Goal: Transaction & Acquisition: Purchase product/service

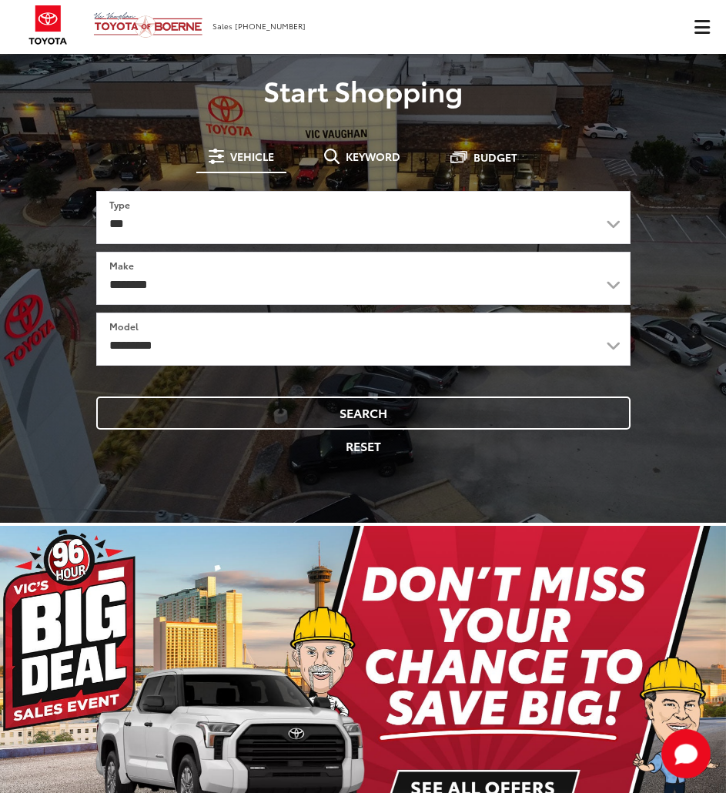
click at [696, 39] on button "Click to show site navigation" at bounding box center [702, 27] width 49 height 54
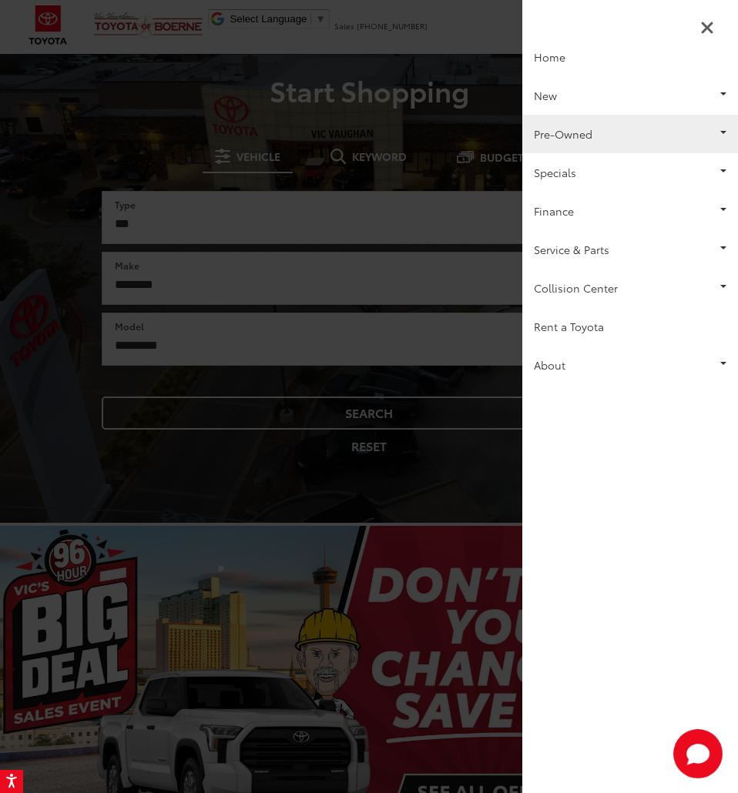
click at [569, 122] on link "Pre-Owned" at bounding box center [630, 134] width 216 height 39
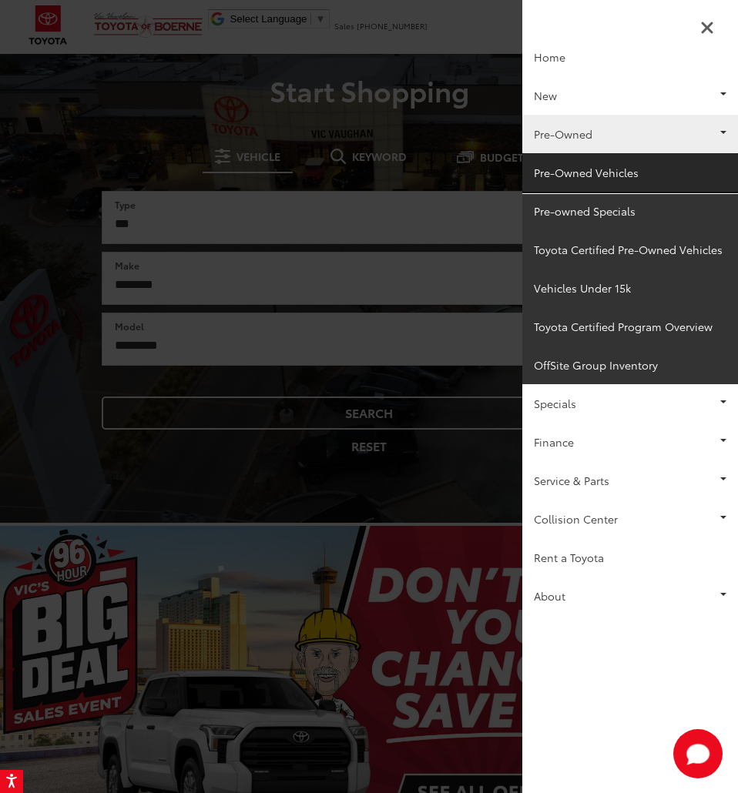
click at [557, 183] on link "Pre-Owned Vehicles" at bounding box center [630, 172] width 216 height 39
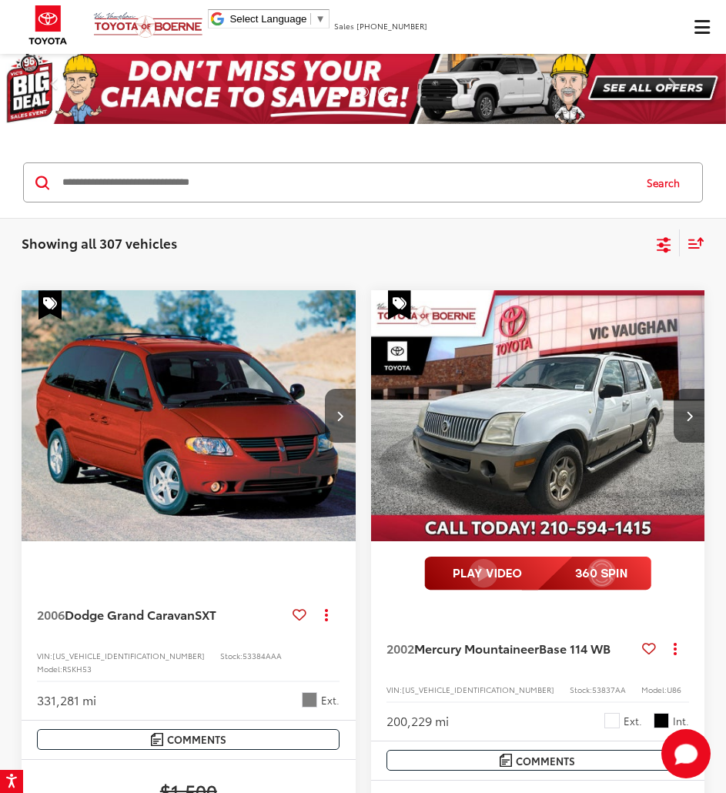
click at [662, 244] on icon "Select filters" at bounding box center [664, 242] width 14 height 10
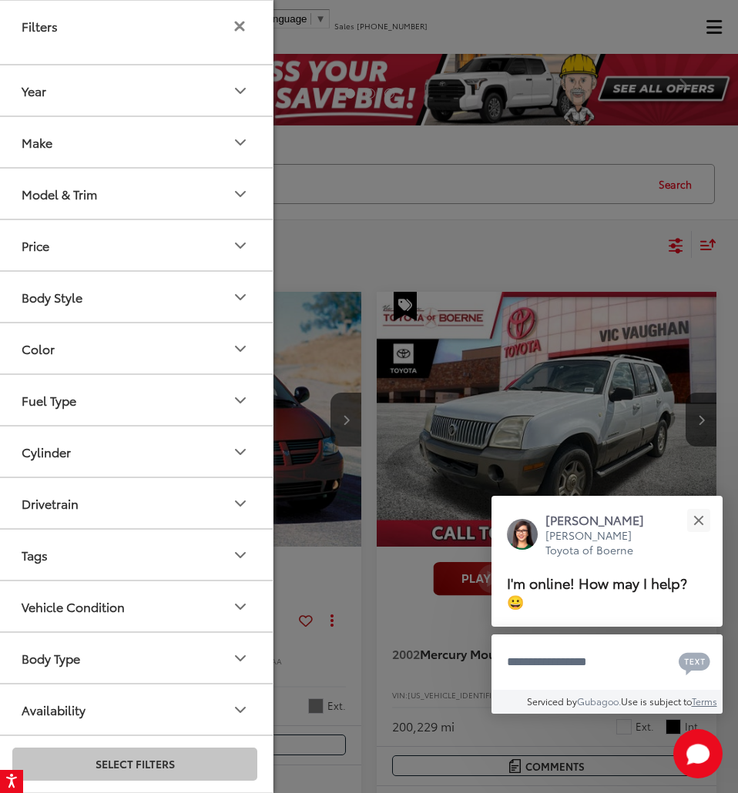
click at [136, 122] on button "Make" at bounding box center [135, 142] width 277 height 50
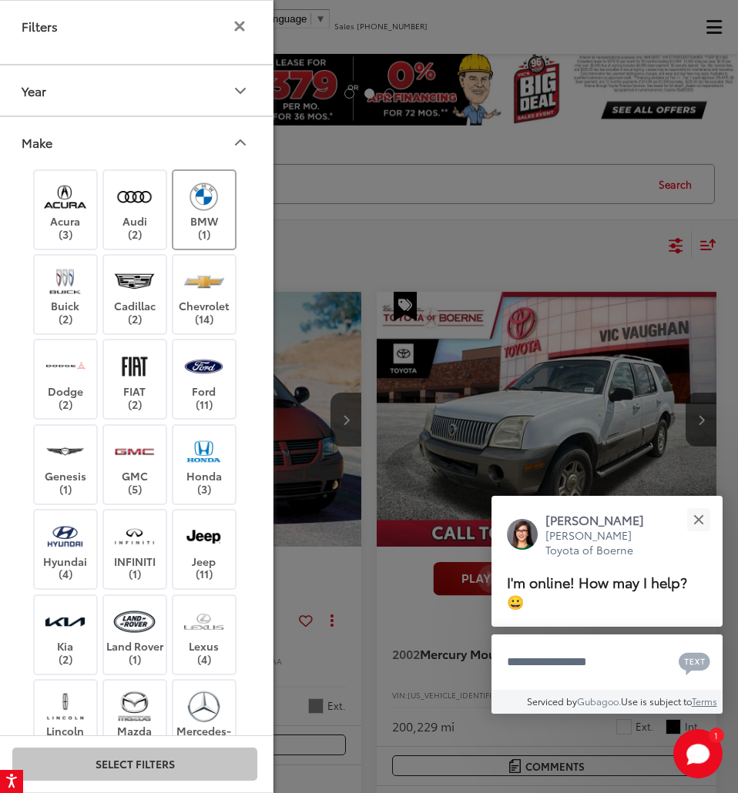
click at [212, 227] on label "BMW (1)" at bounding box center [204, 210] width 62 height 62
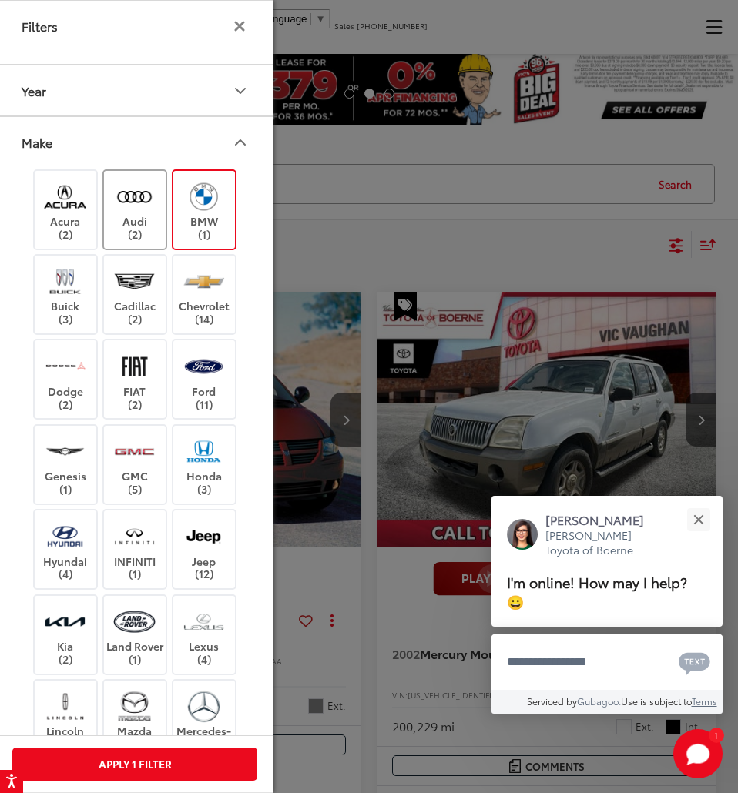
click at [163, 227] on label "Audi (2)" at bounding box center [135, 210] width 62 height 62
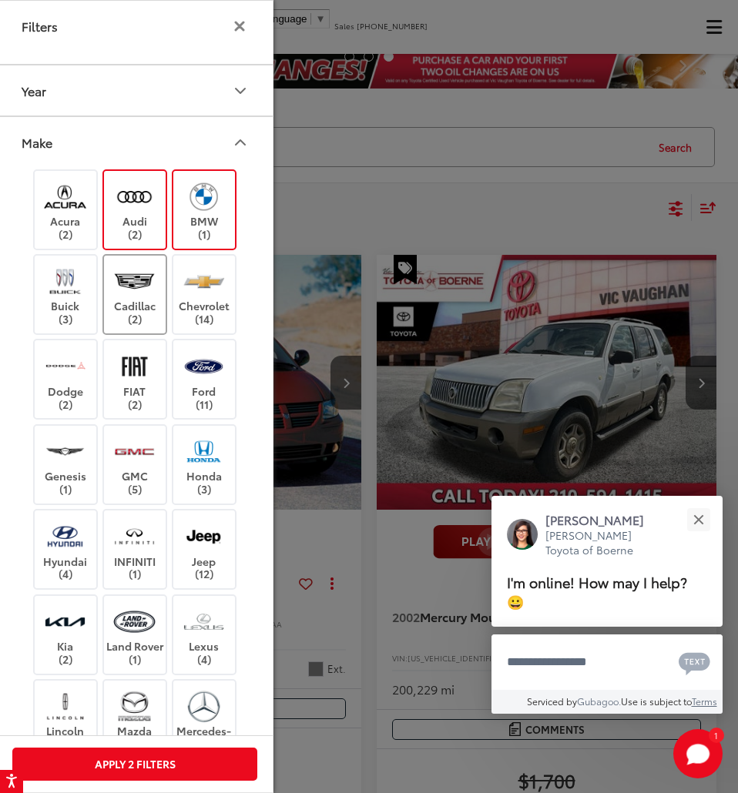
click at [147, 270] on img at bounding box center [134, 281] width 42 height 36
click at [201, 282] on img at bounding box center [204, 281] width 42 height 36
click at [198, 357] on img at bounding box center [204, 366] width 42 height 36
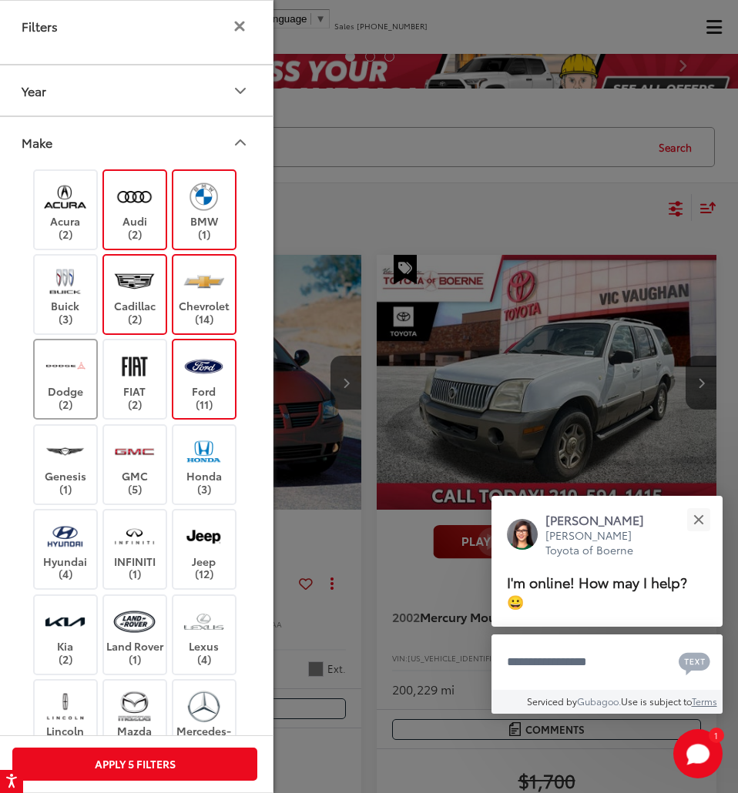
click at [78, 376] on img at bounding box center [65, 366] width 42 height 36
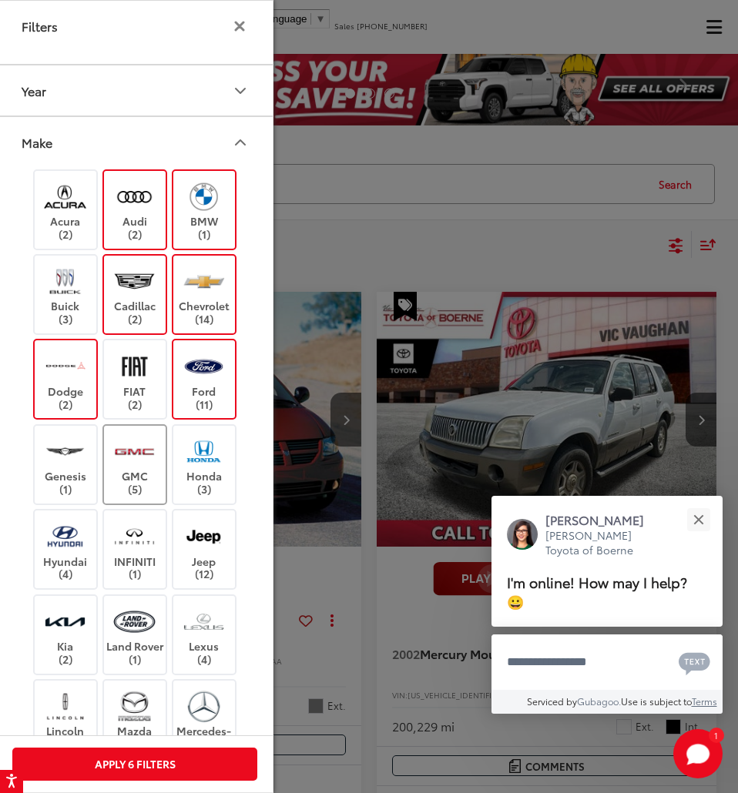
click at [138, 478] on label "GMC (5)" at bounding box center [135, 465] width 62 height 62
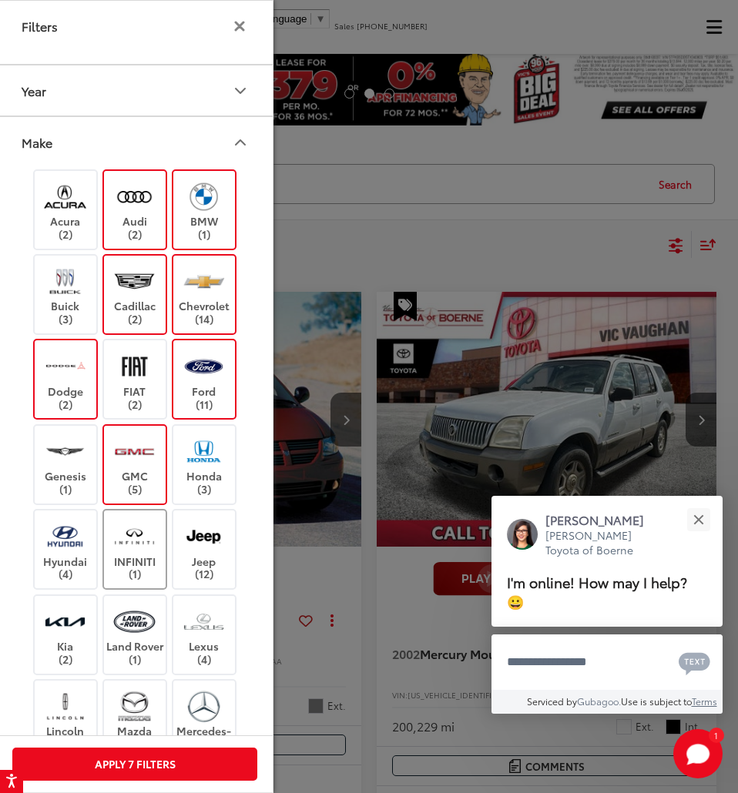
click at [119, 553] on img at bounding box center [134, 536] width 42 height 36
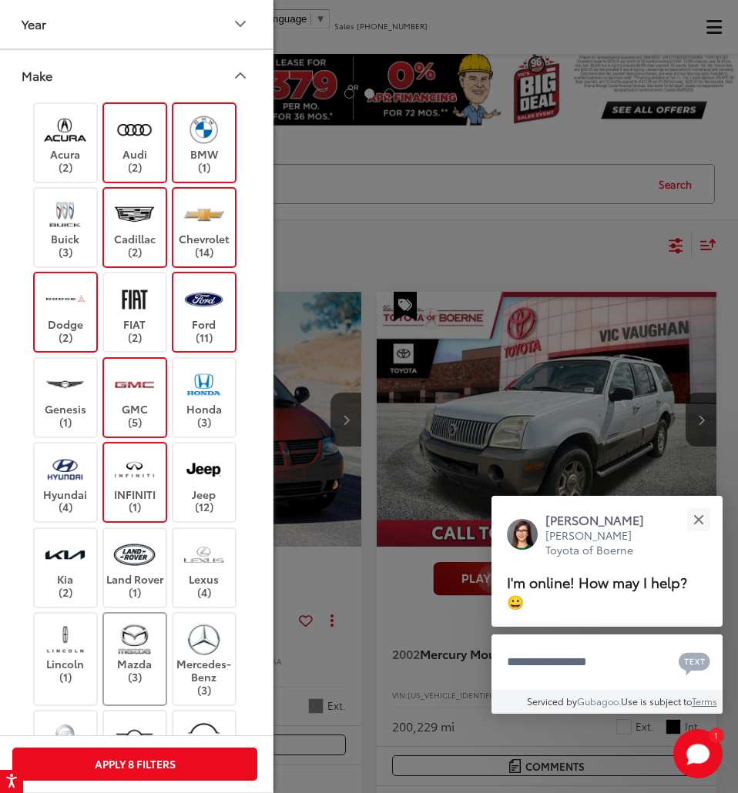
scroll to position [154, 0]
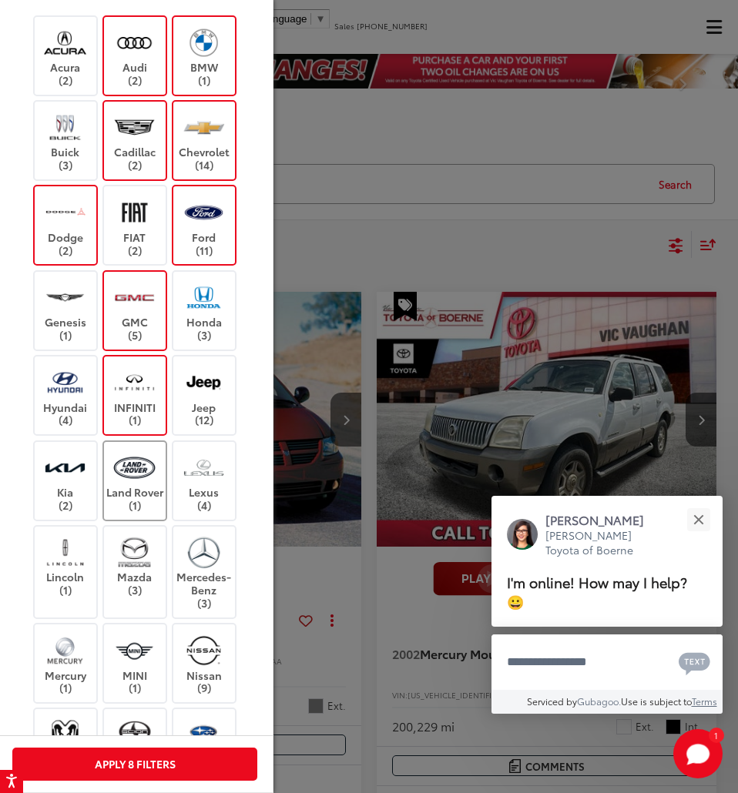
click at [149, 508] on label "Land Rover (1)" at bounding box center [135, 481] width 62 height 62
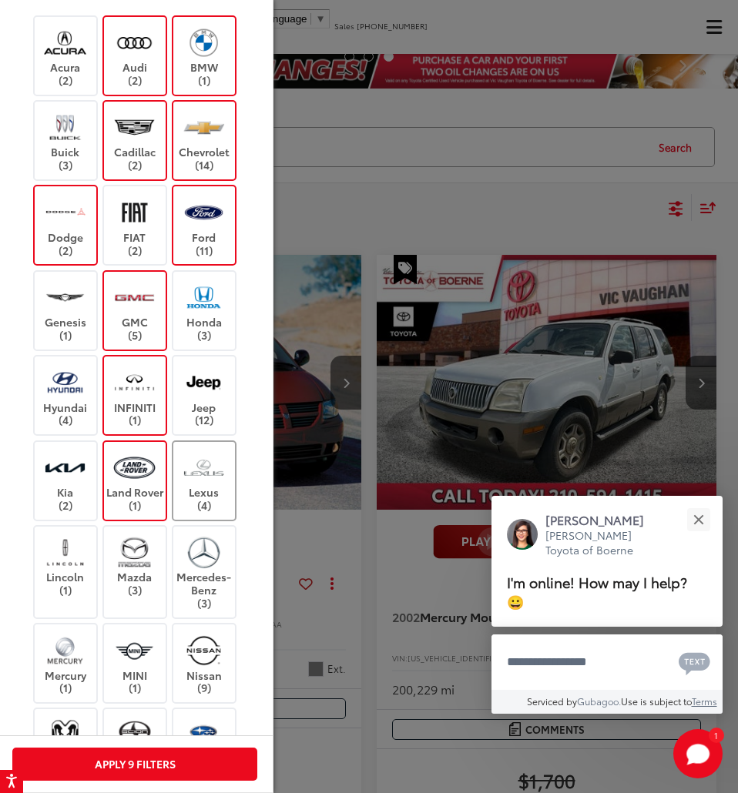
click at [199, 488] on label "Lexus (4)" at bounding box center [204, 481] width 62 height 62
click at [88, 548] on label "Lincoln (1)" at bounding box center [66, 565] width 62 height 62
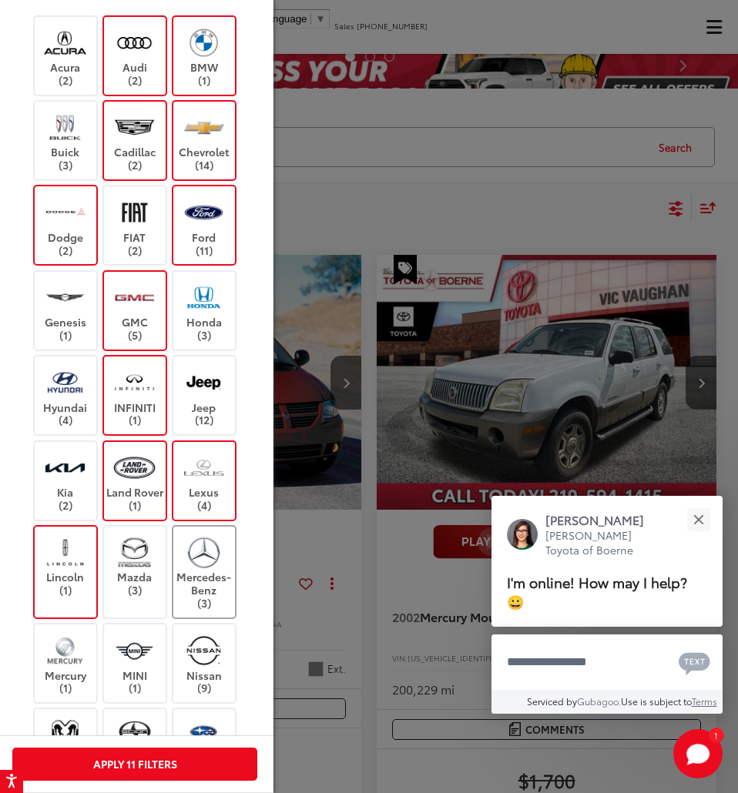
click at [220, 581] on label "Mercedes-Benz (3)" at bounding box center [204, 571] width 62 height 75
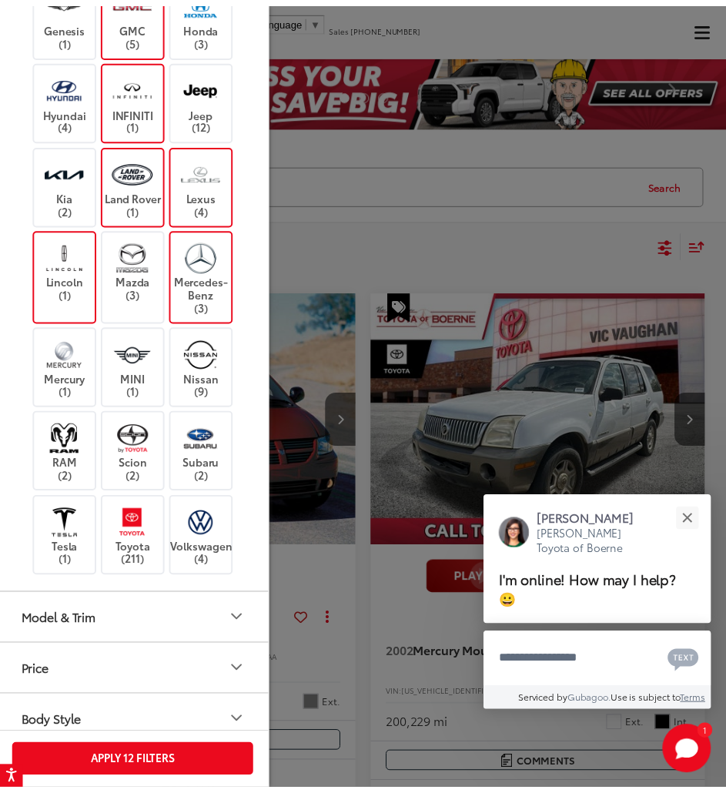
scroll to position [462, 0]
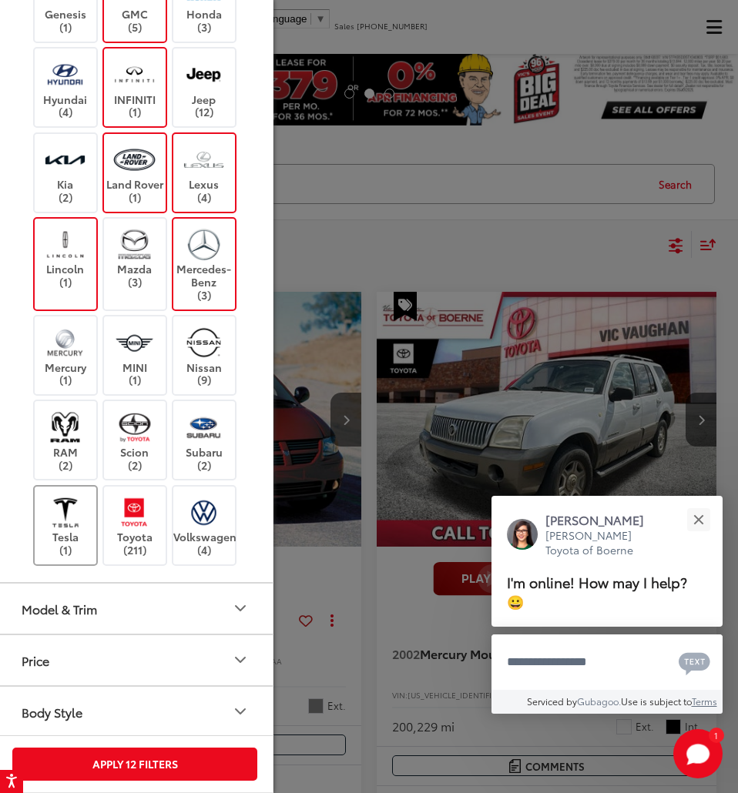
click at [64, 528] on img at bounding box center [65, 512] width 42 height 36
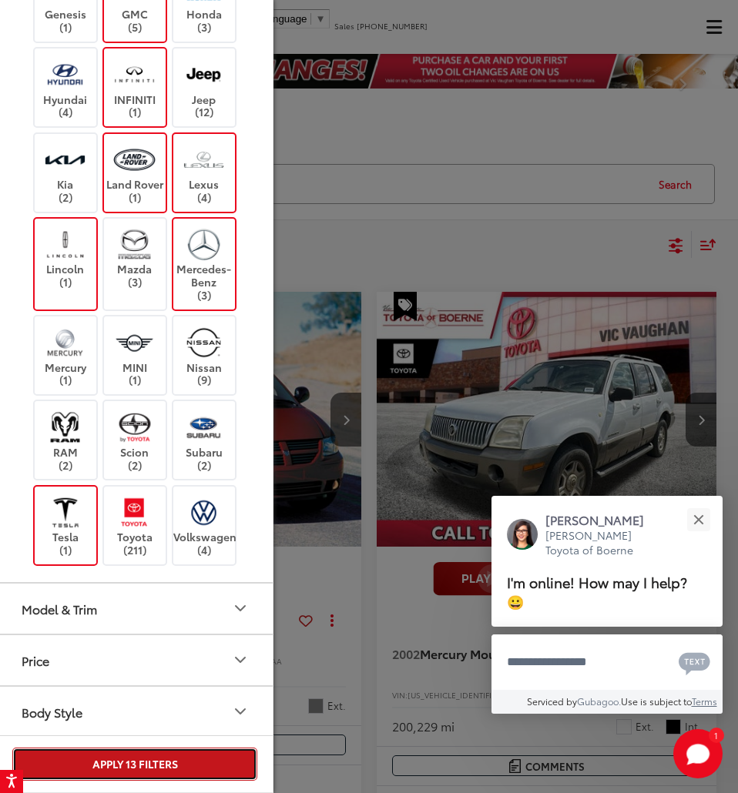
click at [100, 761] on button "Apply 13 Filters" at bounding box center [134, 764] width 245 height 33
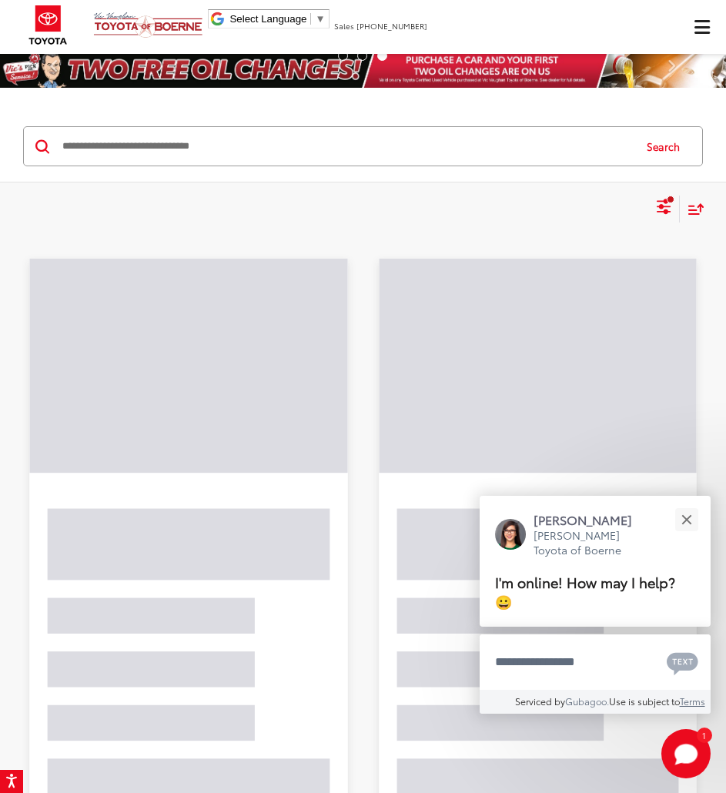
scroll to position [485, 0]
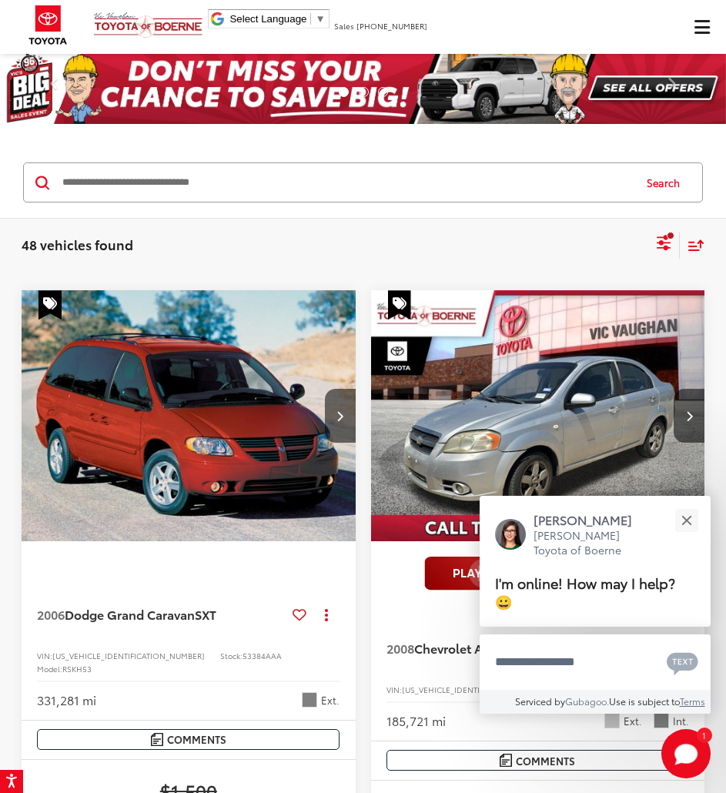
click at [702, 247] on icon "Select sort value" at bounding box center [696, 246] width 17 height 12
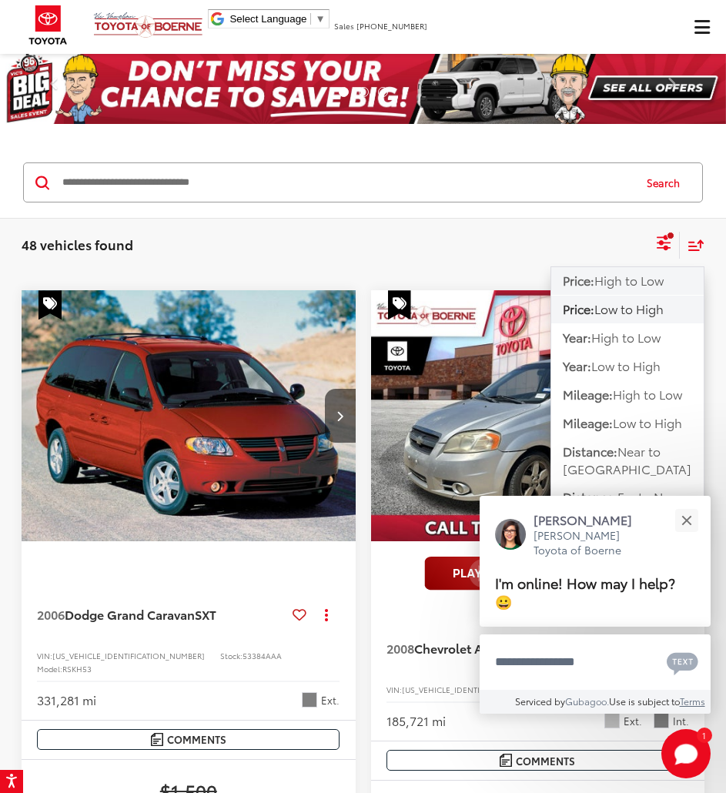
click at [647, 273] on span "High to Low" at bounding box center [629, 280] width 69 height 18
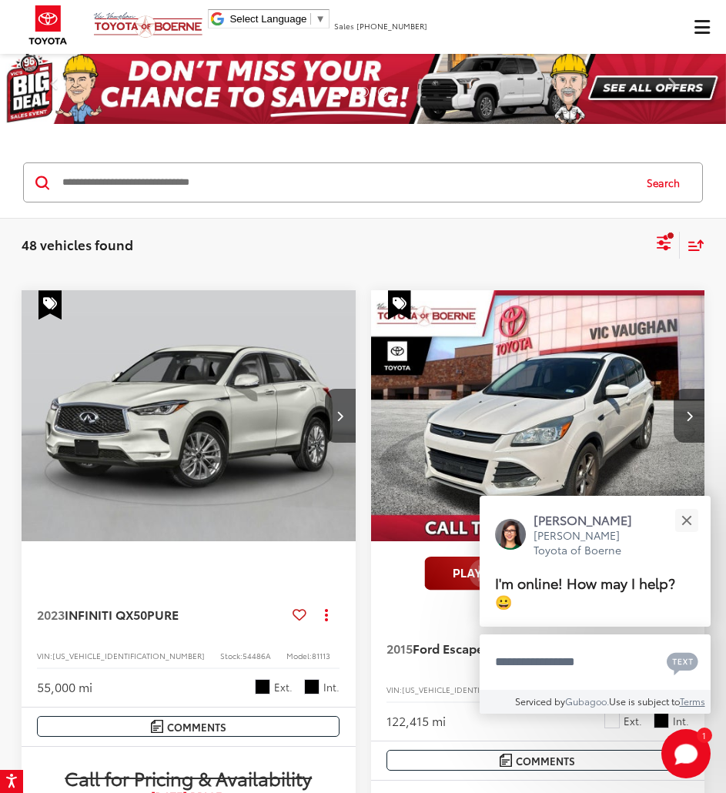
scroll to position [77, 0]
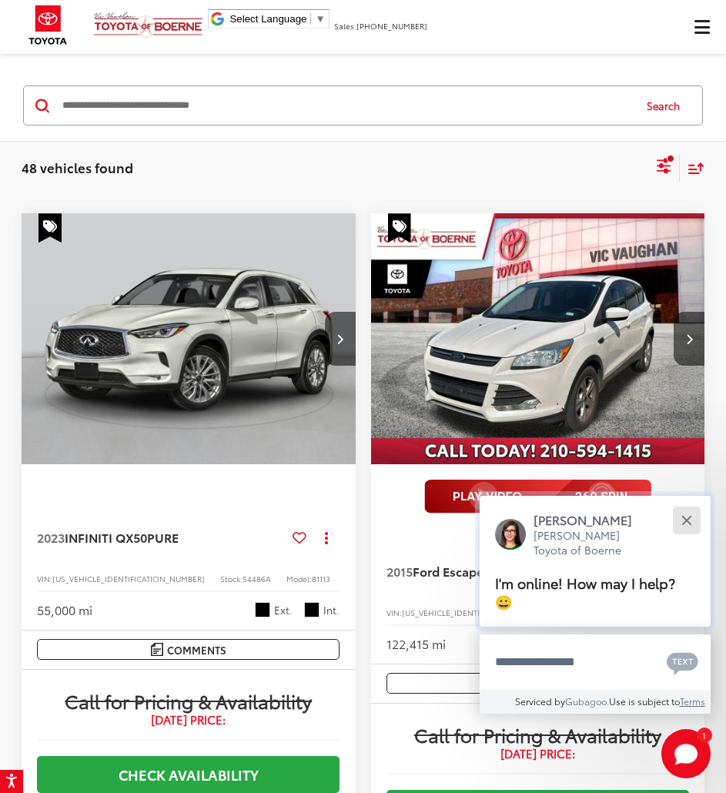
click at [687, 524] on button "Close" at bounding box center [686, 520] width 33 height 33
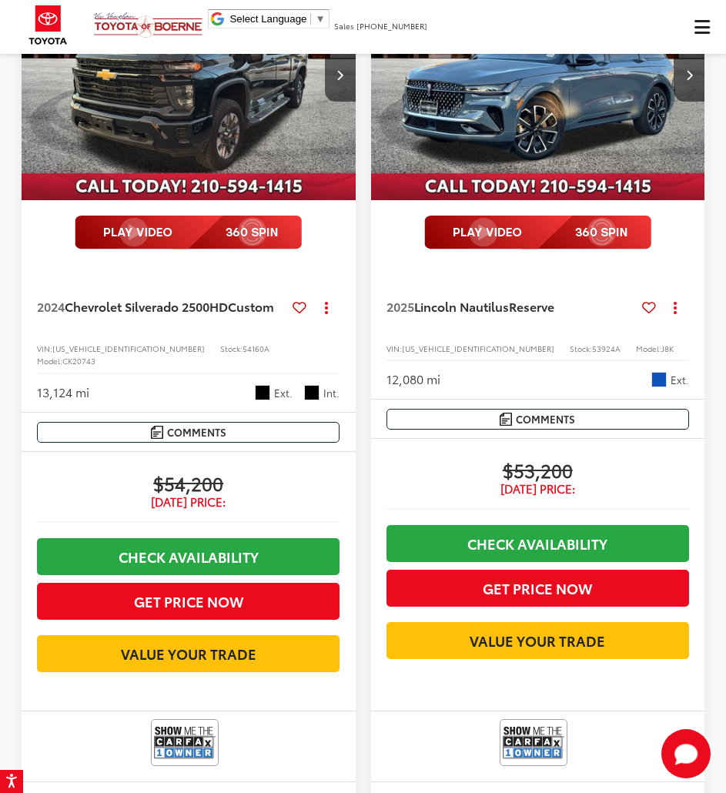
scroll to position [4698, 0]
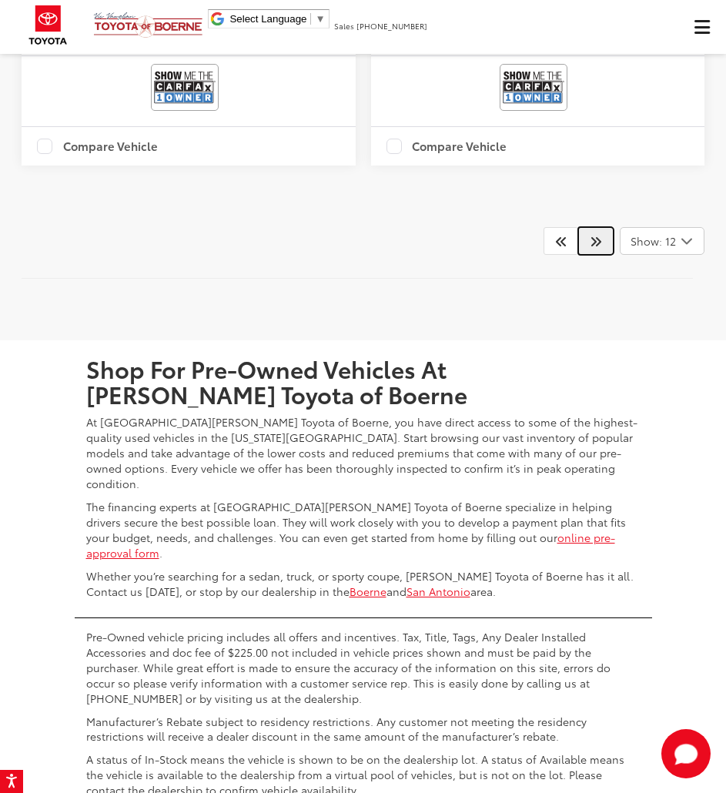
click at [602, 255] on link at bounding box center [595, 241] width 35 height 28
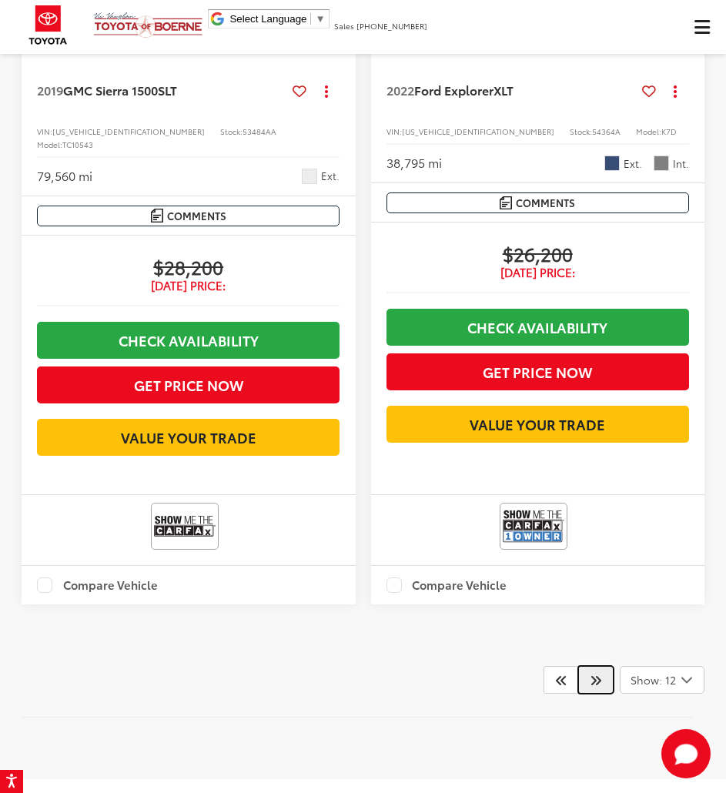
scroll to position [5307, 0]
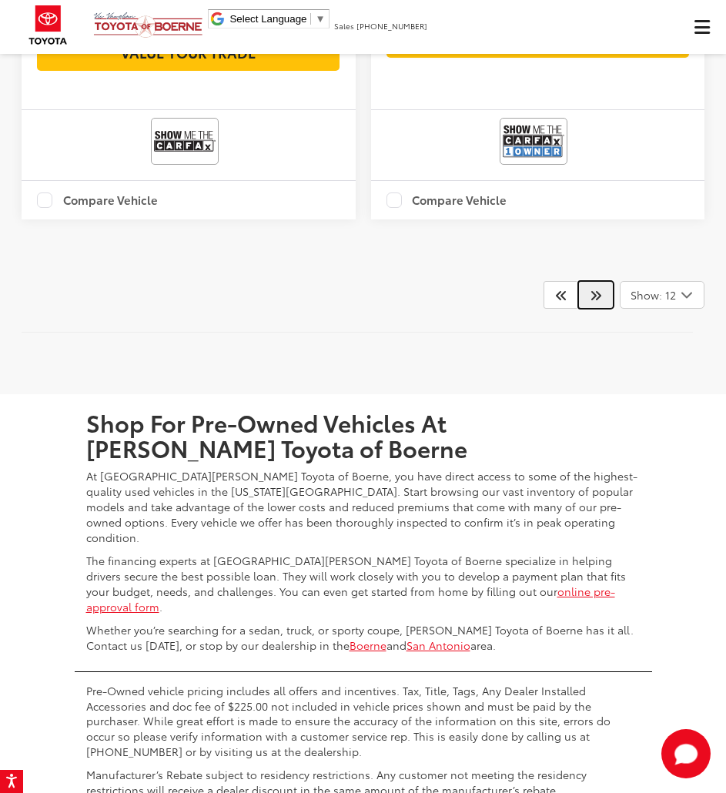
click at [598, 301] on icon "Next" at bounding box center [596, 295] width 12 height 12
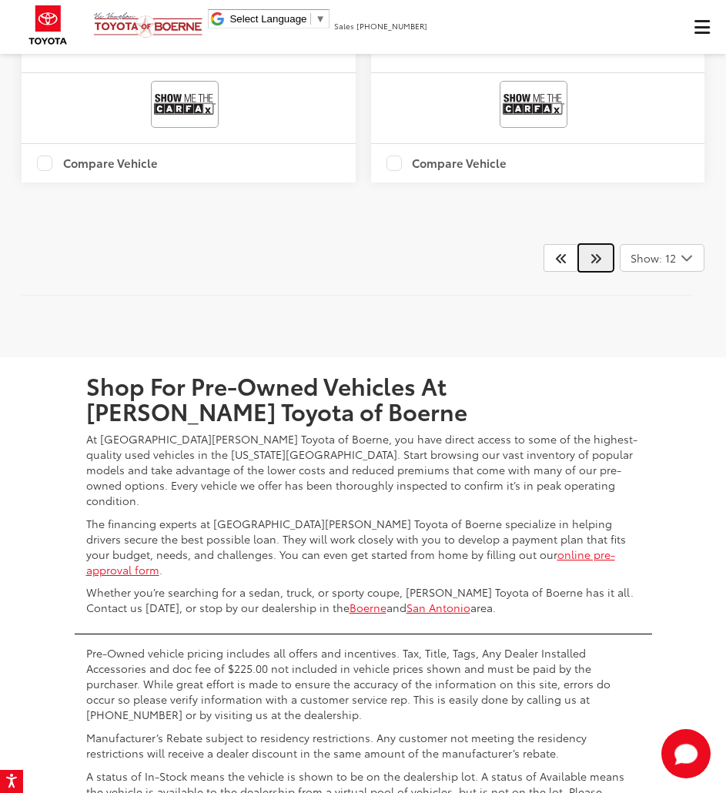
scroll to position [5637, 0]
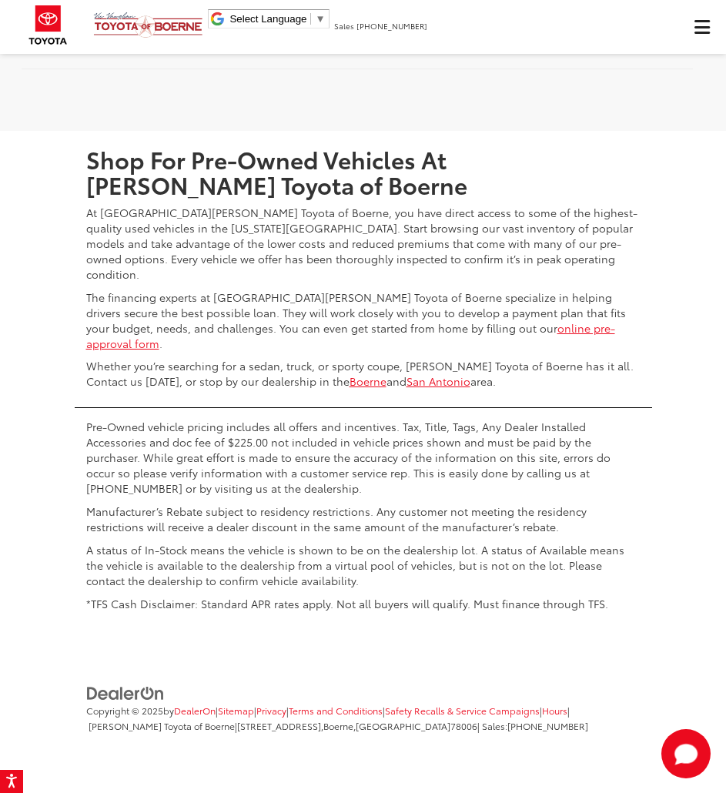
click at [607, 45] on link at bounding box center [595, 32] width 35 height 28
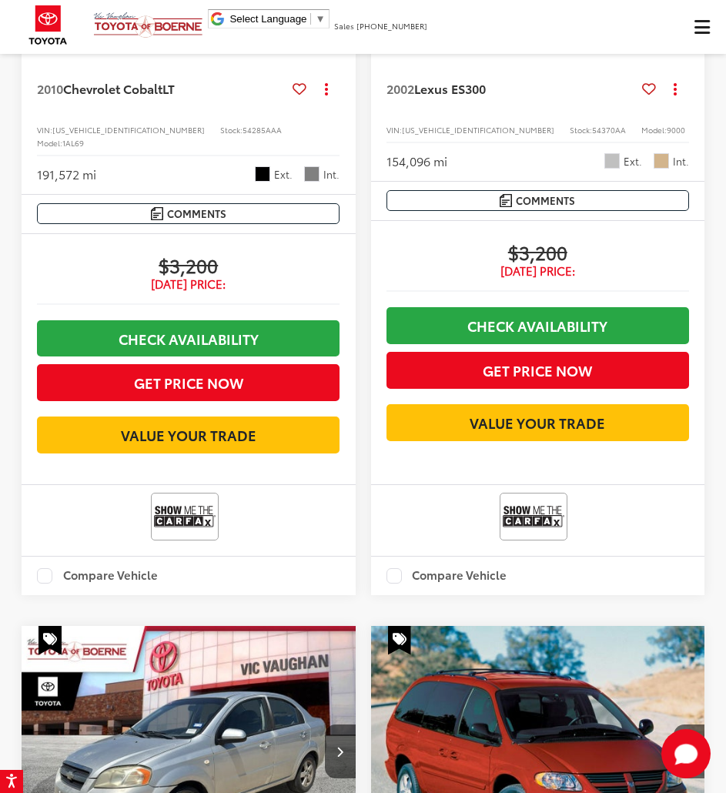
scroll to position [3998, 0]
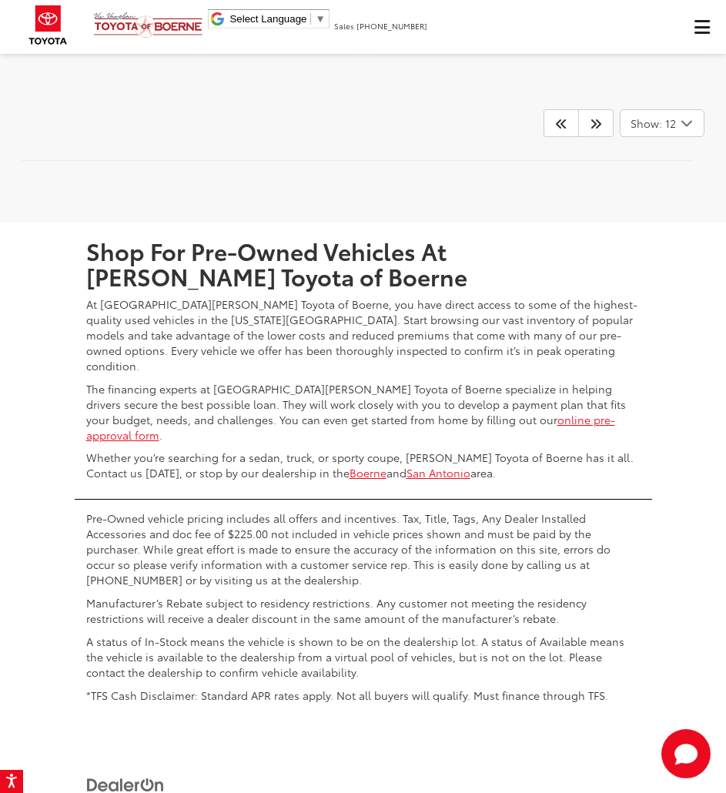
scroll to position [5584, 0]
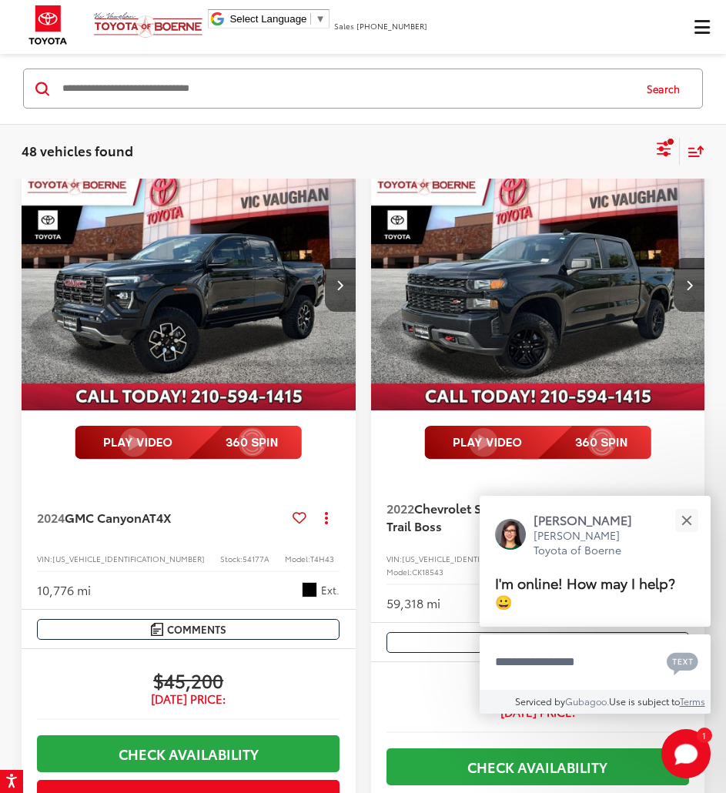
scroll to position [1005, 0]
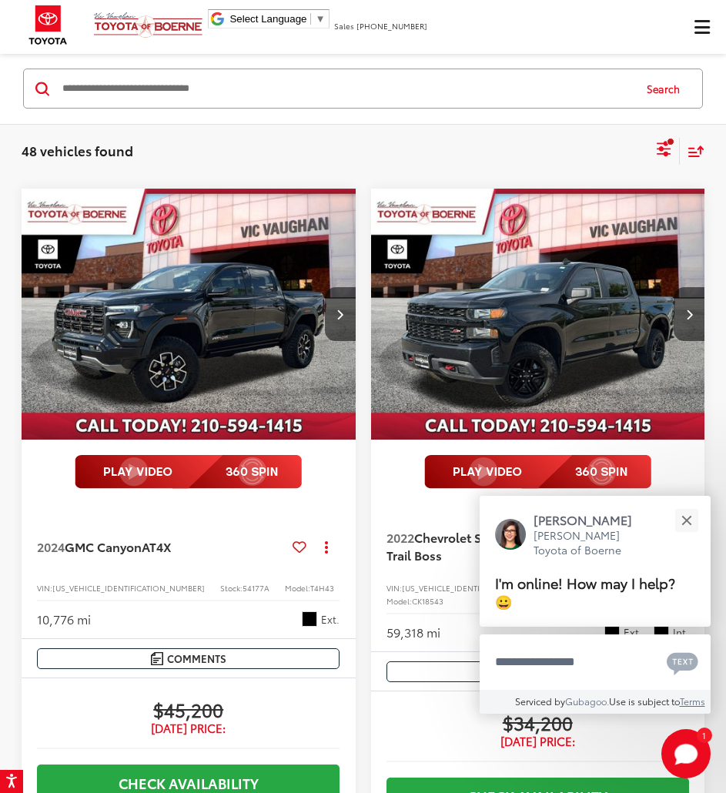
click at [511, 303] on img "2022 Chevrolet Silverado 1500 LTD Custom Trail Boss 0" at bounding box center [538, 315] width 337 height 252
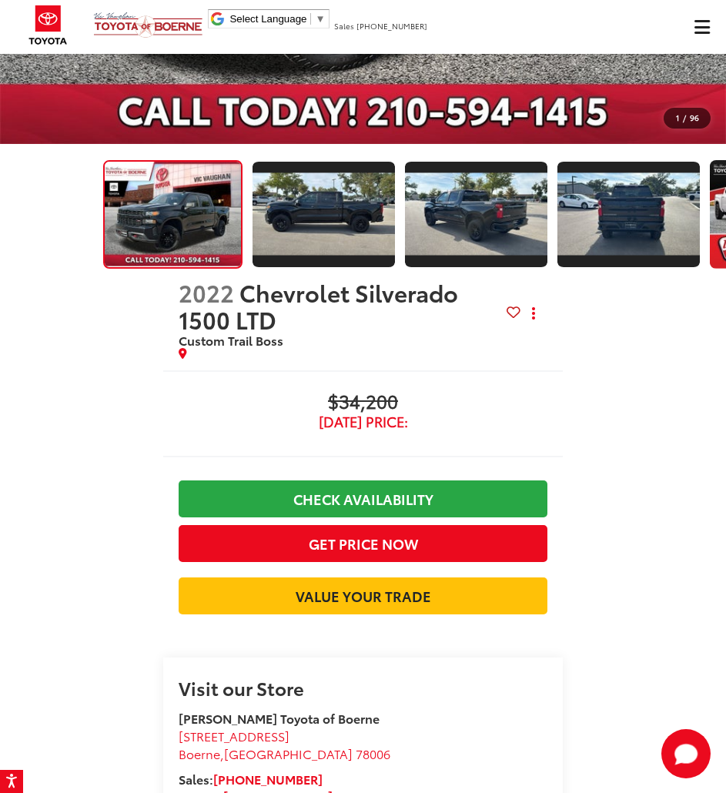
scroll to position [154, 0]
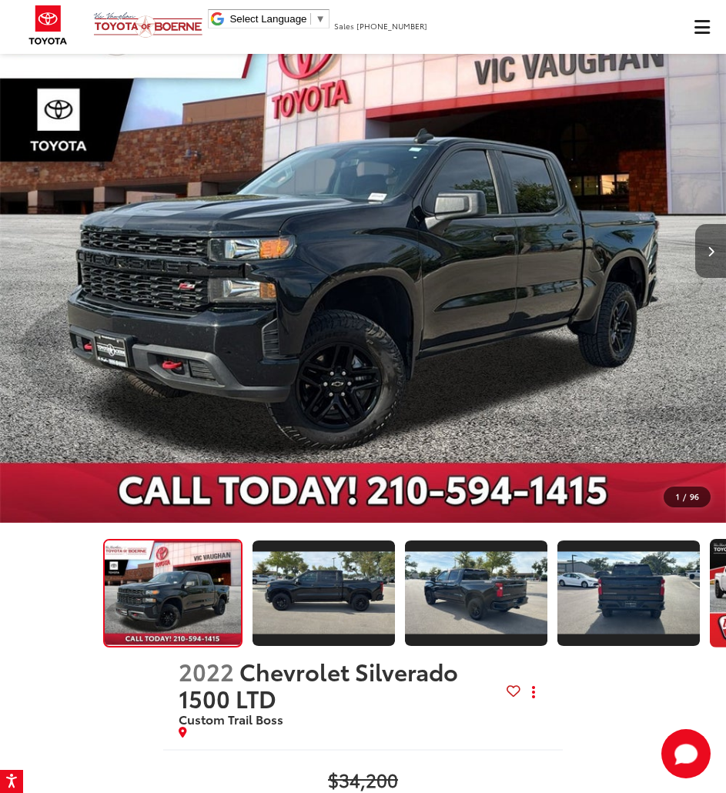
click at [711, 250] on icon "Next image" at bounding box center [711, 251] width 7 height 11
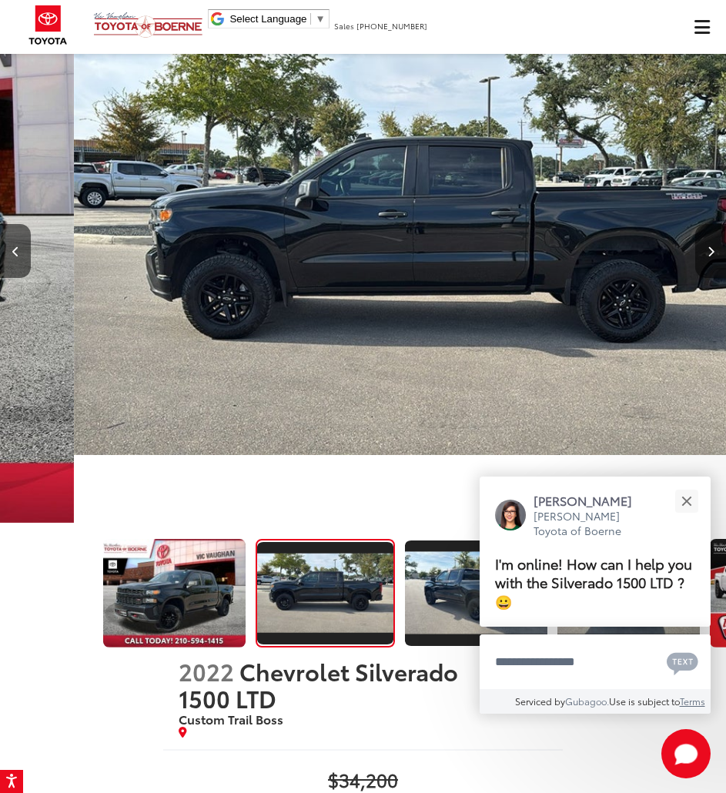
scroll to position [0, 726]
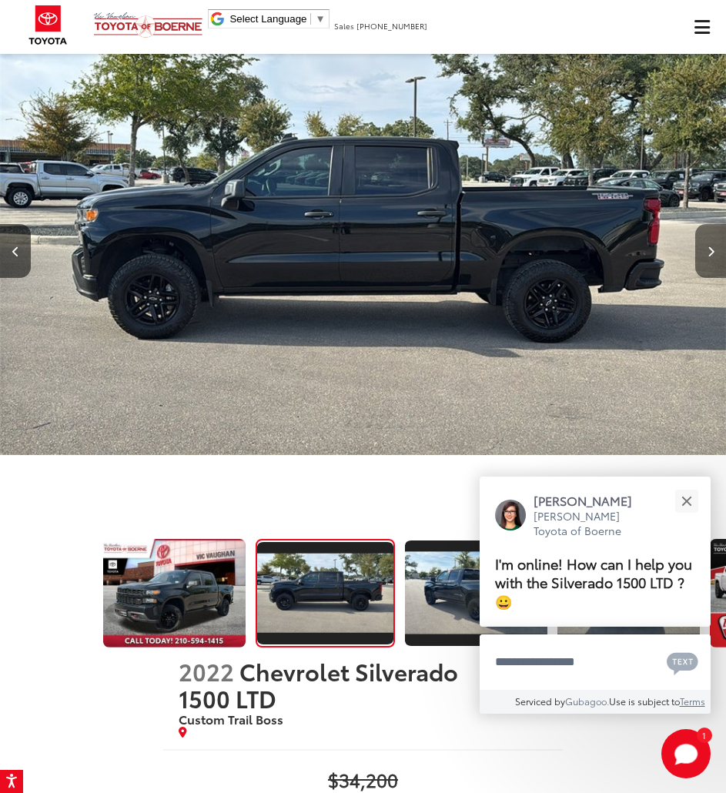
click at [711, 250] on icon "Next image" at bounding box center [711, 251] width 7 height 11
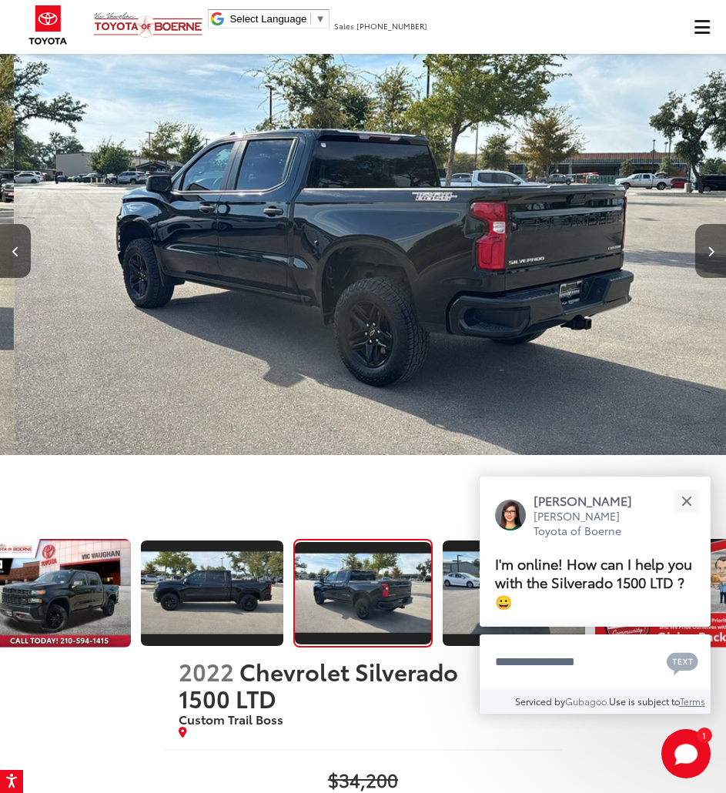
scroll to position [0, 1452]
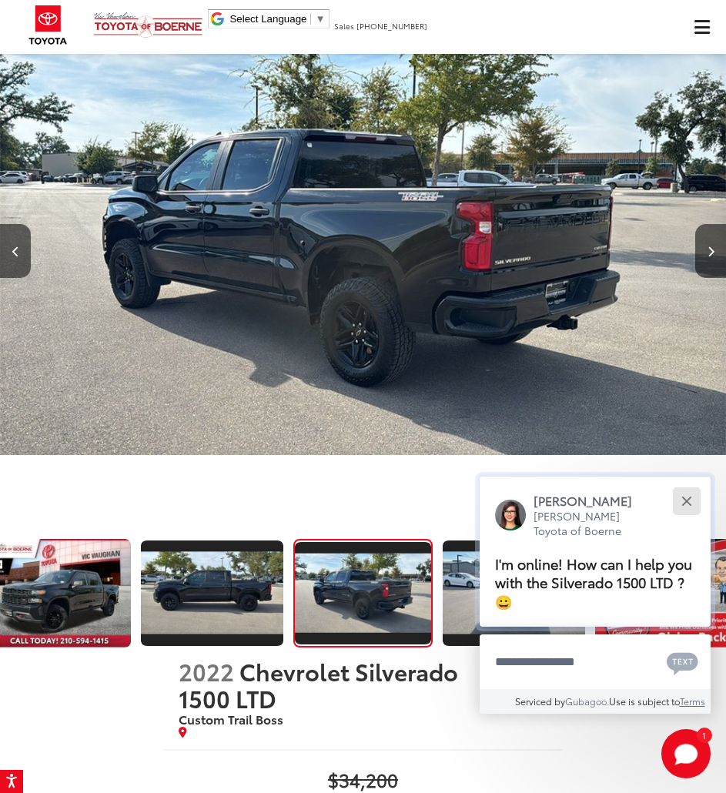
click at [682, 506] on button "Close" at bounding box center [686, 500] width 33 height 33
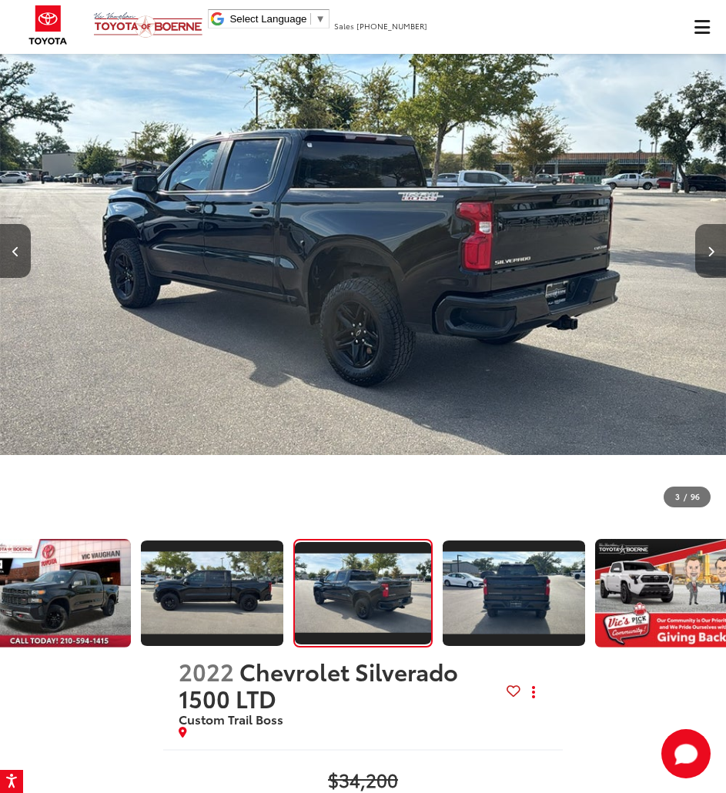
click at [698, 253] on button "Next image" at bounding box center [710, 251] width 31 height 54
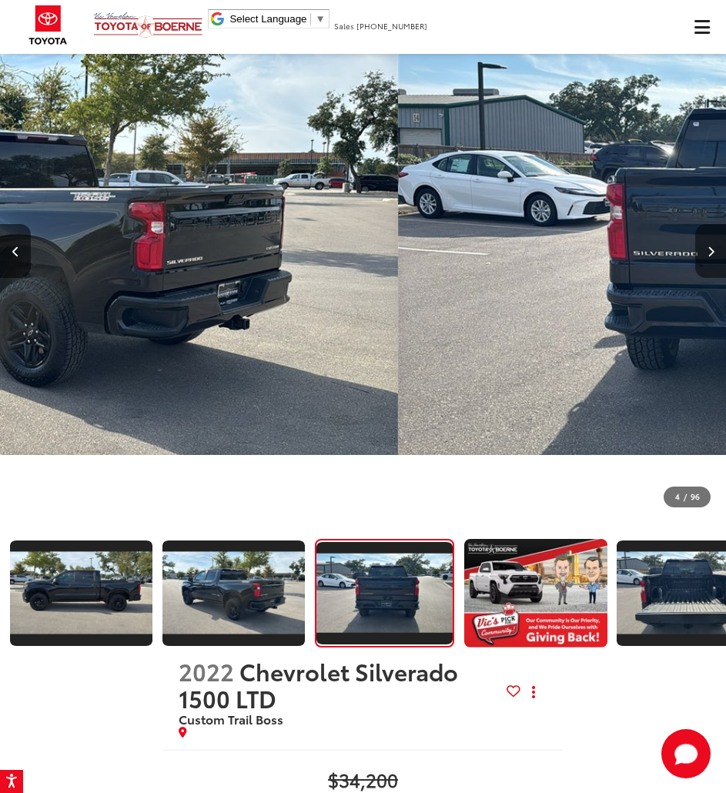
scroll to position [0, 267]
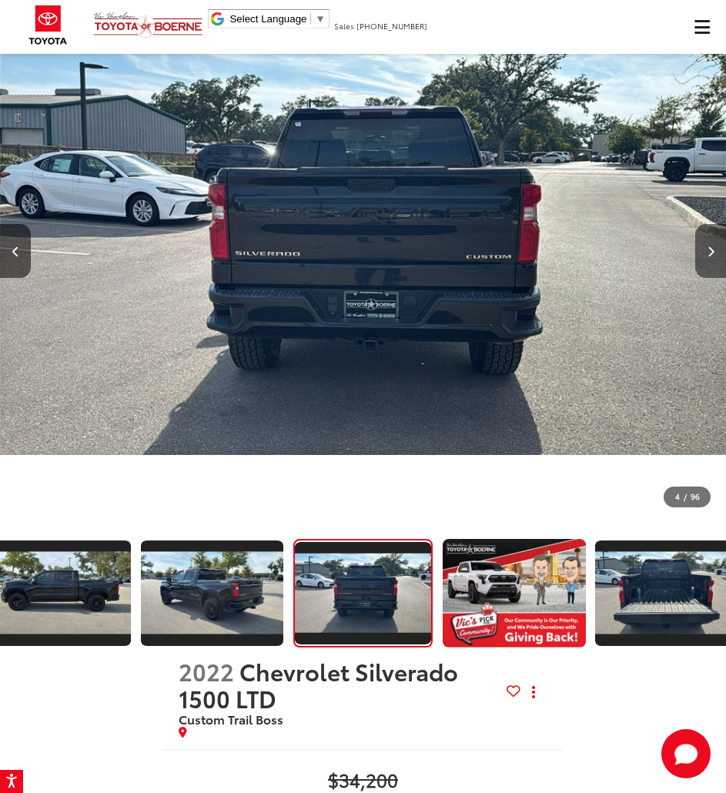
click at [698, 252] on button "Next image" at bounding box center [710, 251] width 31 height 54
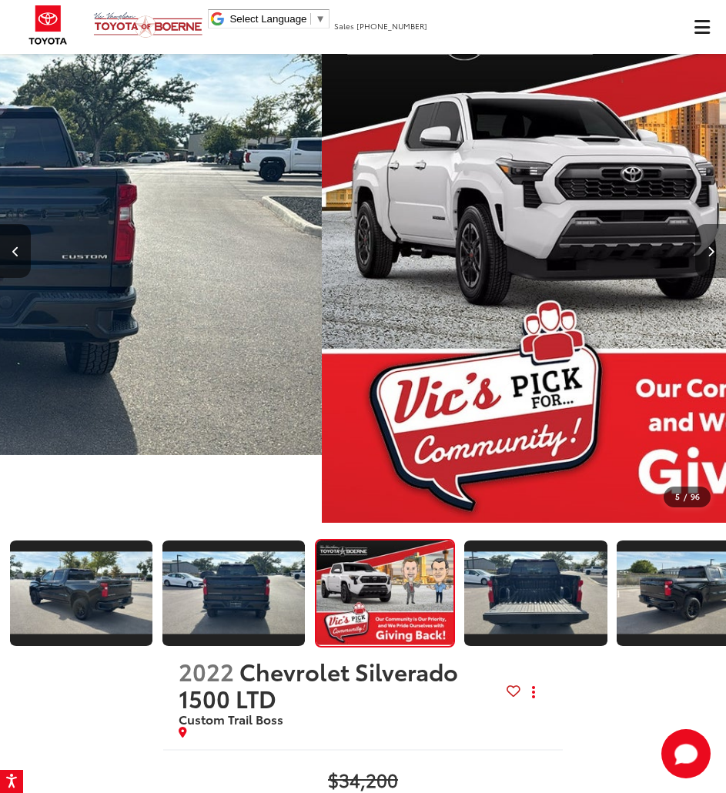
scroll to position [0, 420]
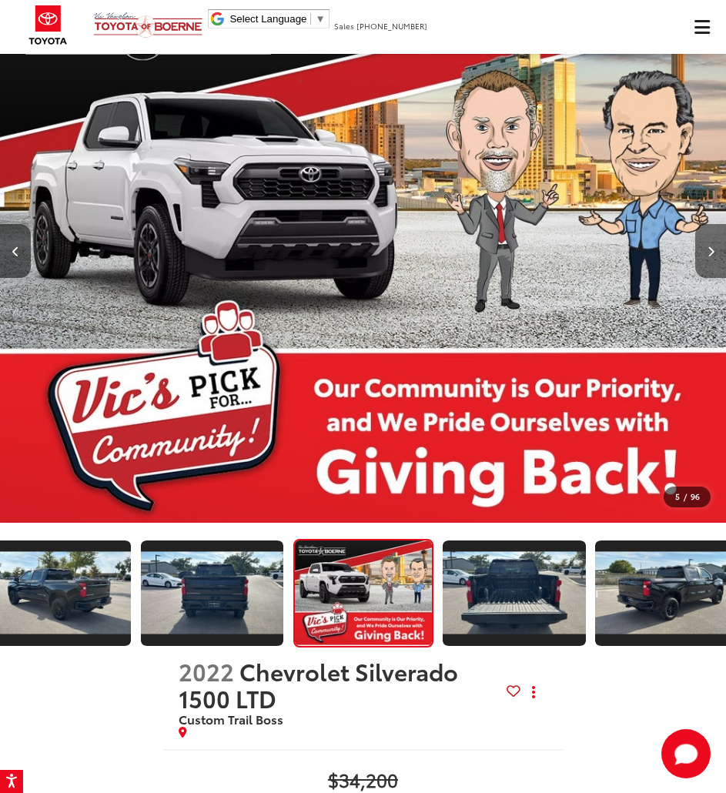
click at [698, 252] on button "Next image" at bounding box center [710, 251] width 31 height 54
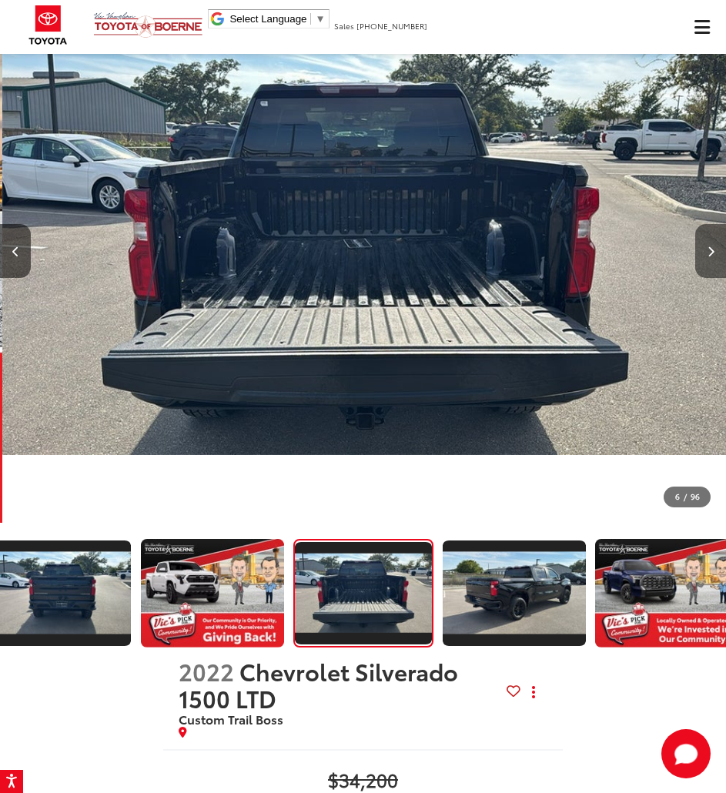
scroll to position [0, 3631]
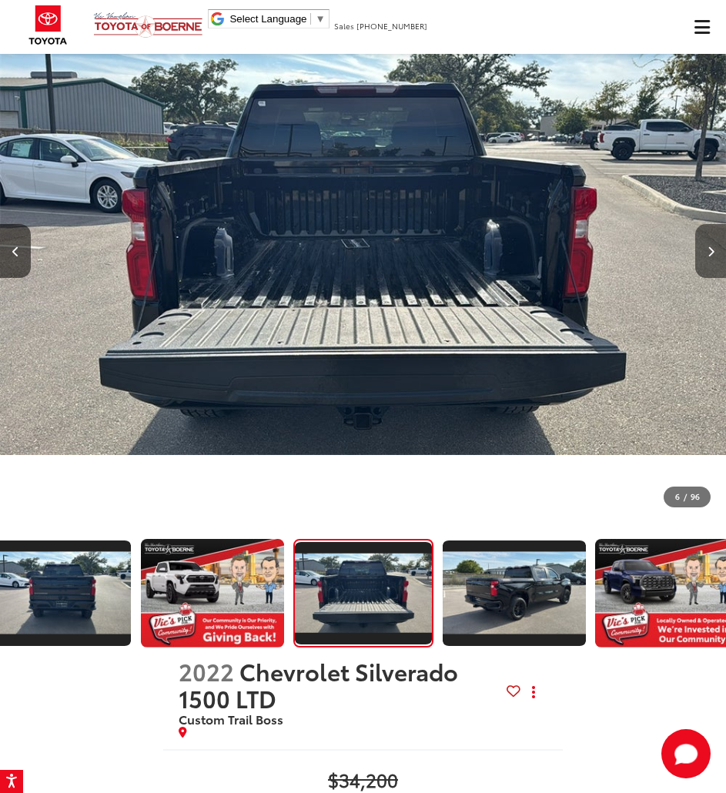
click at [698, 252] on button "Next image" at bounding box center [710, 251] width 31 height 54
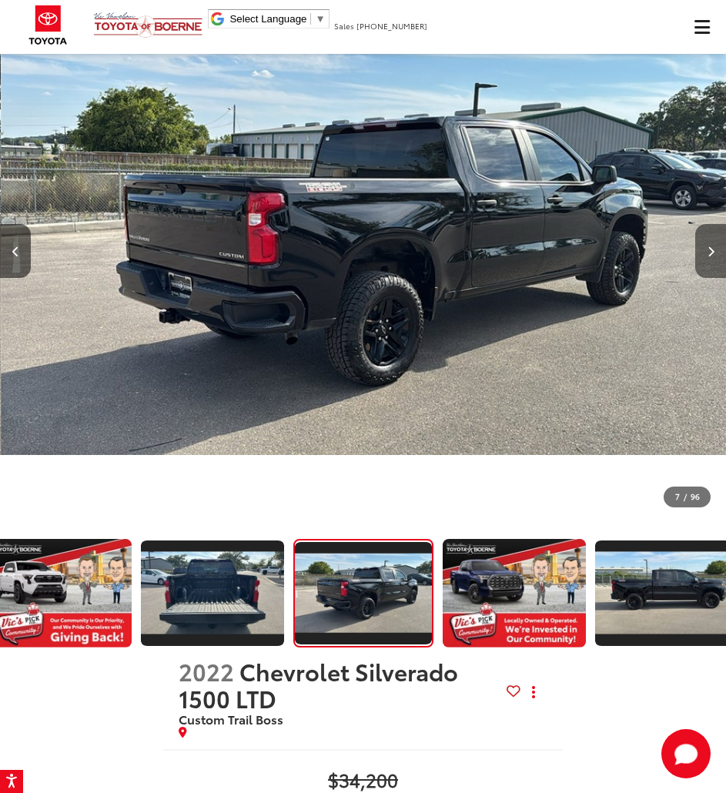
scroll to position [0, 4357]
click at [704, 241] on button "Next image" at bounding box center [710, 251] width 31 height 54
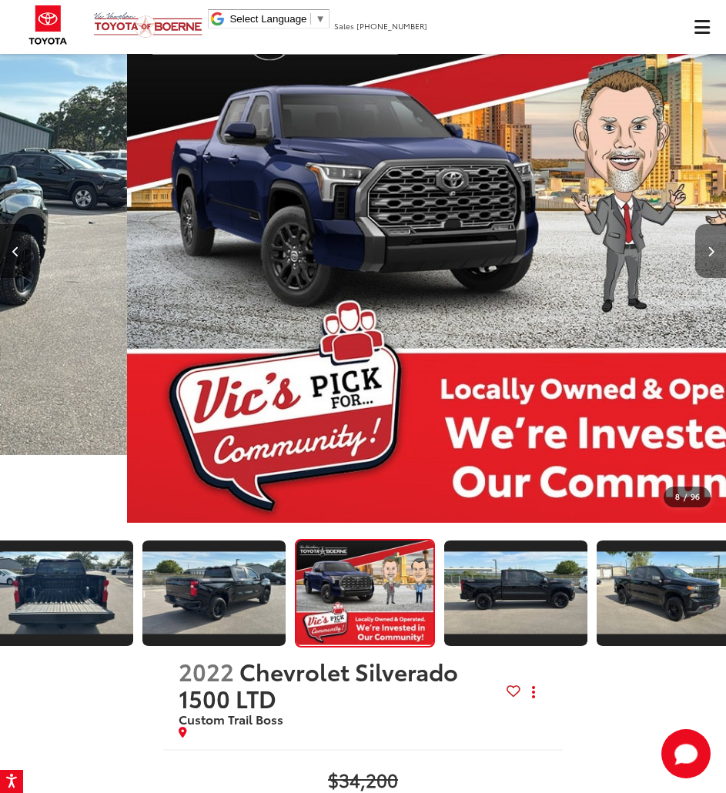
scroll to position [0, 877]
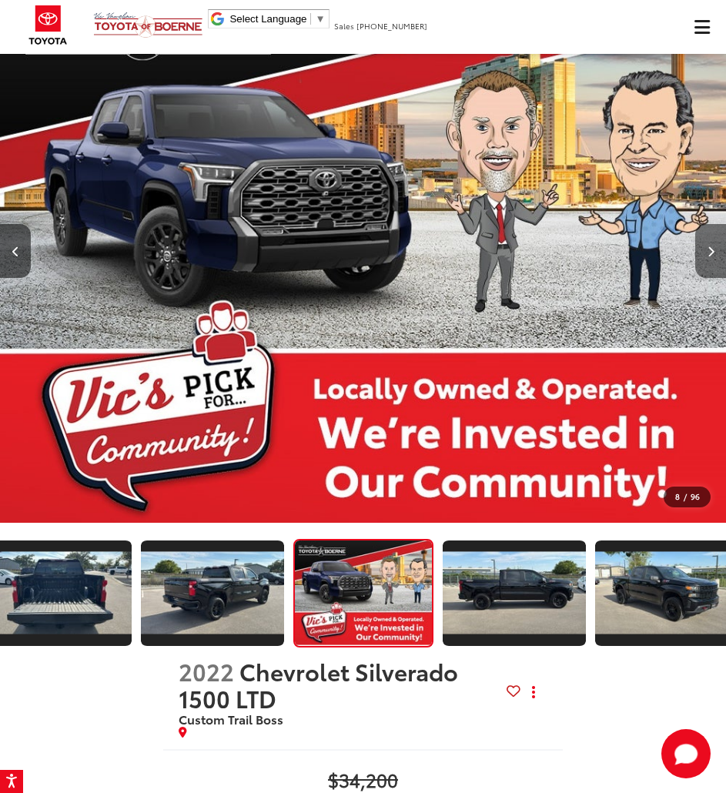
click at [703, 240] on button "Next image" at bounding box center [710, 251] width 31 height 54
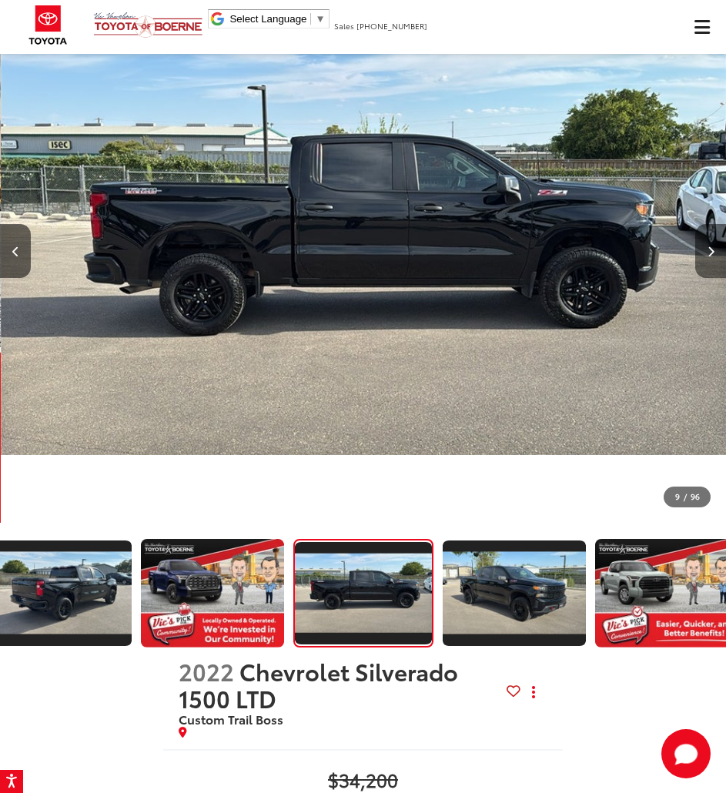
scroll to position [0, 5810]
click at [703, 240] on button "Next image" at bounding box center [710, 251] width 31 height 54
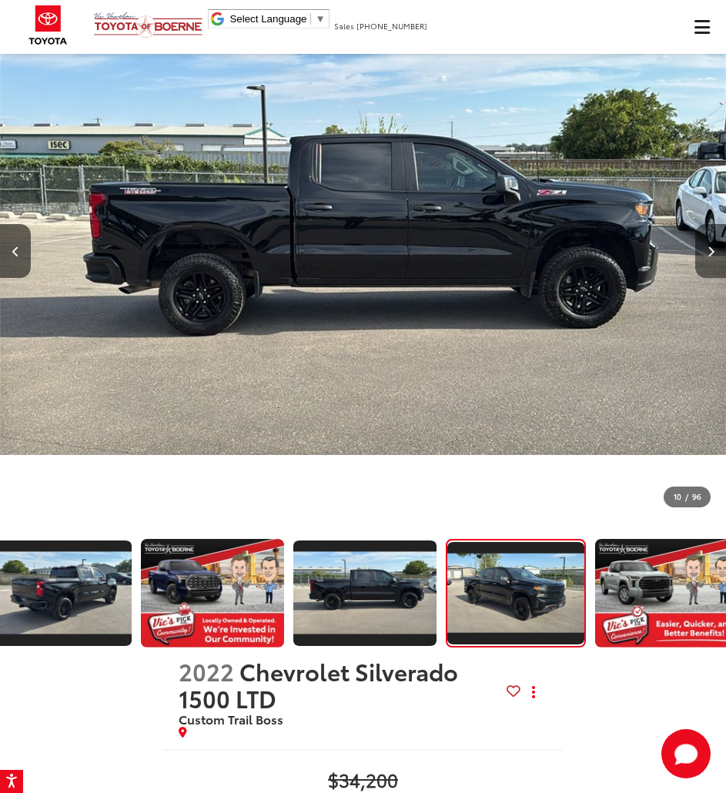
scroll to position [0, 1182]
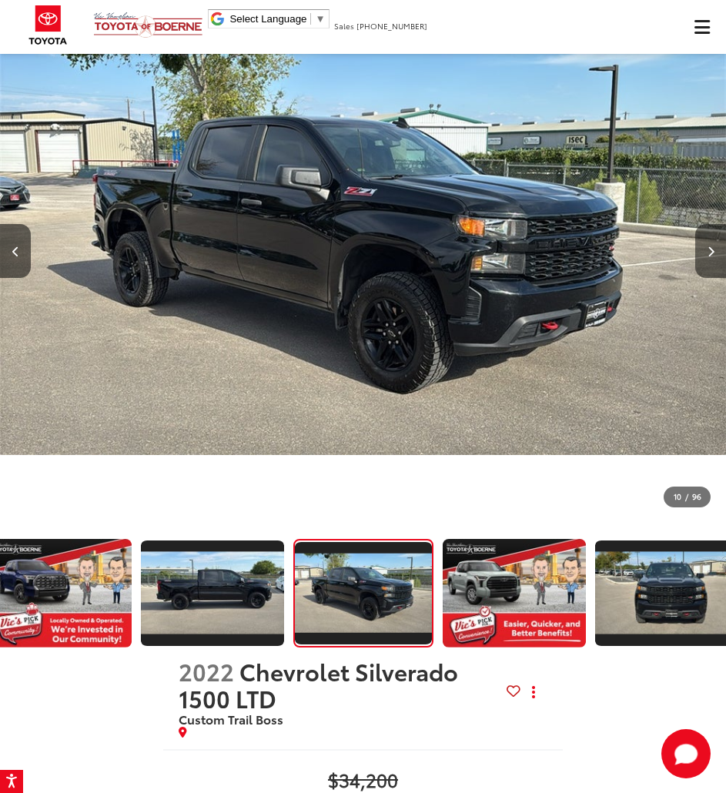
click at [703, 240] on button "Next image" at bounding box center [710, 251] width 31 height 54
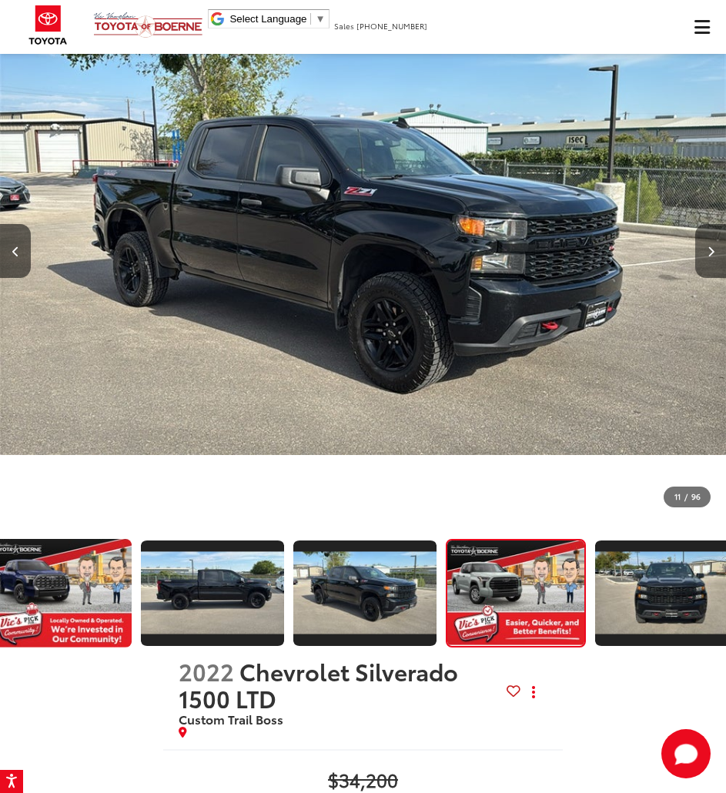
scroll to position [0, 1335]
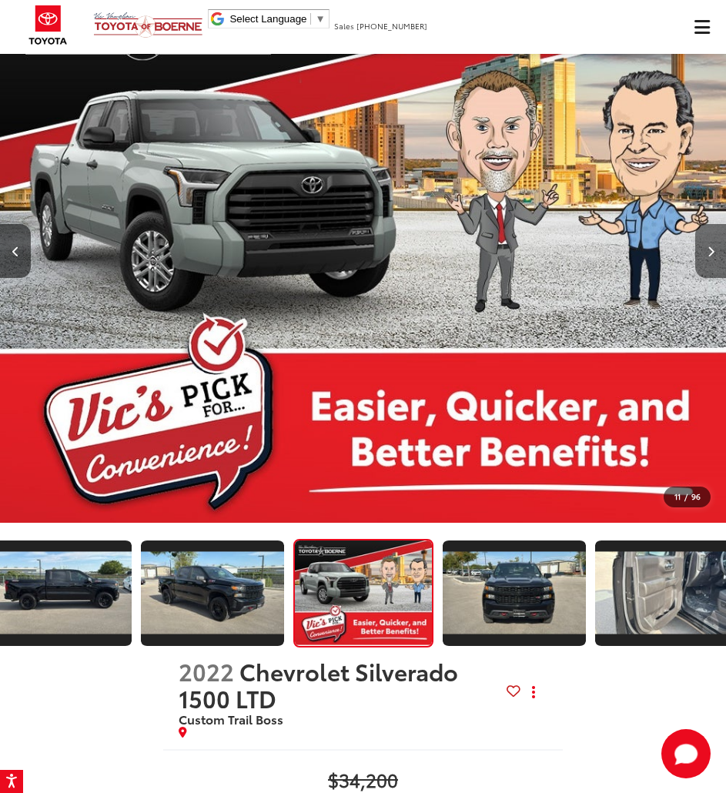
click at [703, 240] on button "Next image" at bounding box center [710, 251] width 31 height 54
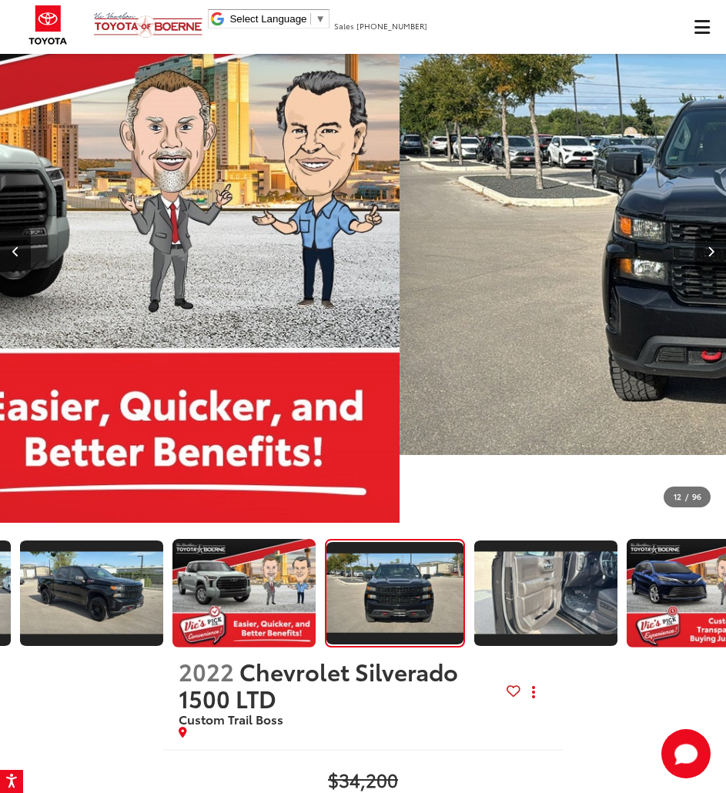
scroll to position [0, 1487]
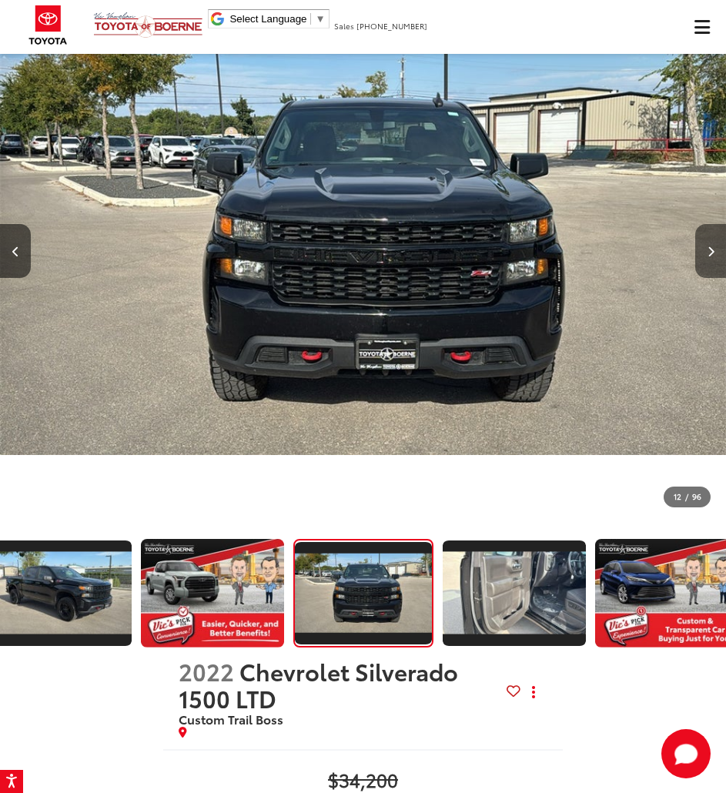
click at [703, 240] on button "Next image" at bounding box center [710, 251] width 31 height 54
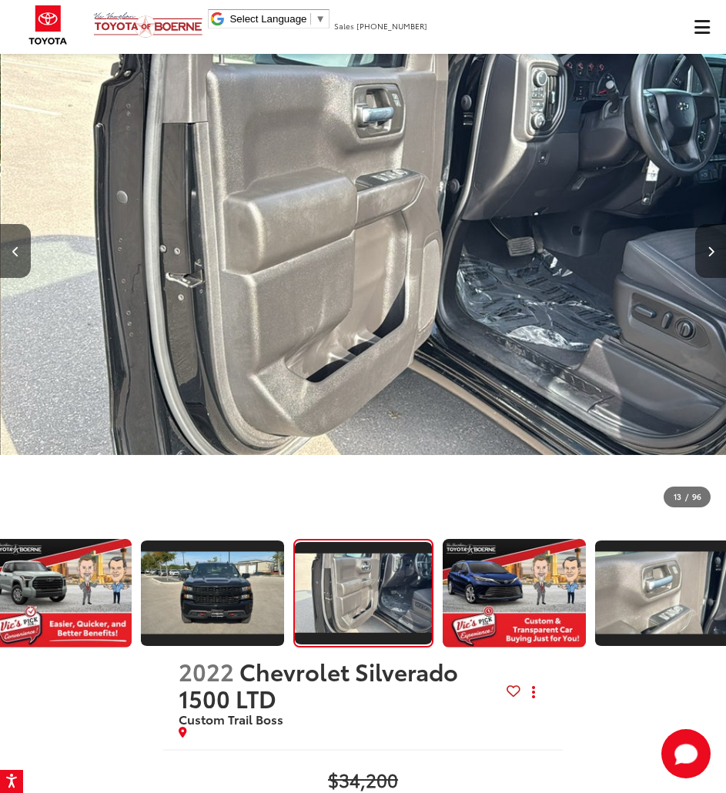
scroll to position [0, 8715]
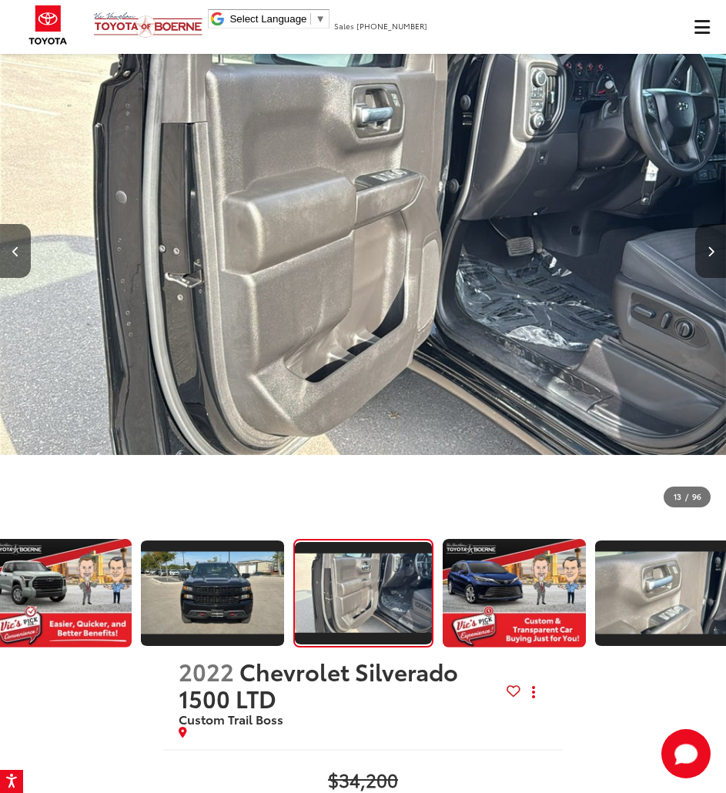
click at [703, 240] on button "Next image" at bounding box center [710, 251] width 31 height 54
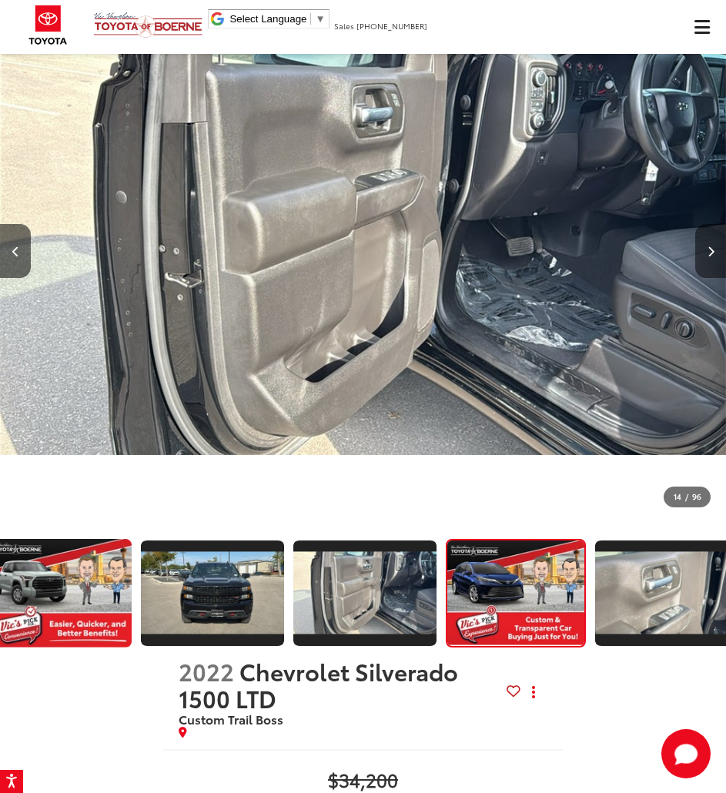
scroll to position [0, 1792]
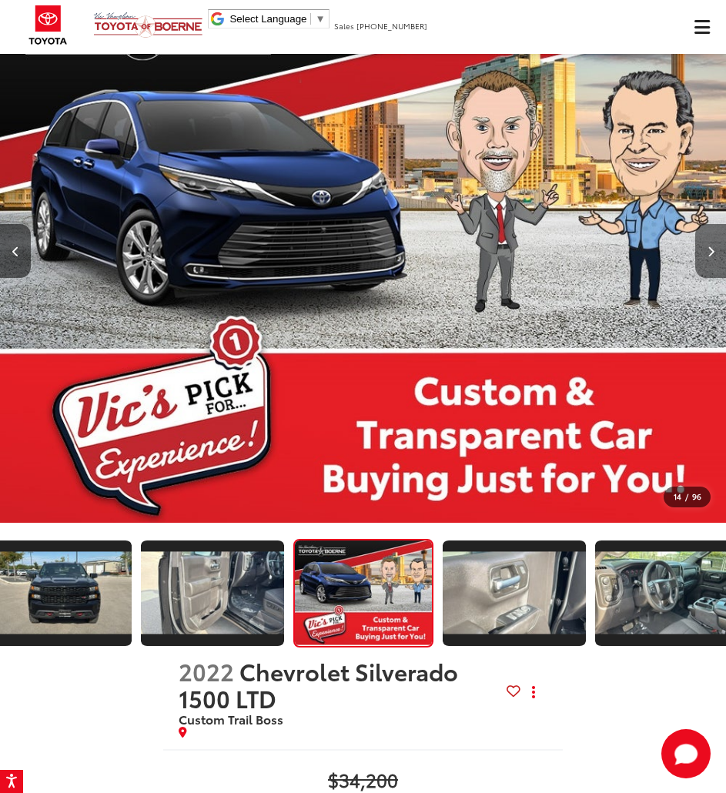
click at [703, 240] on button "Next image" at bounding box center [710, 251] width 31 height 54
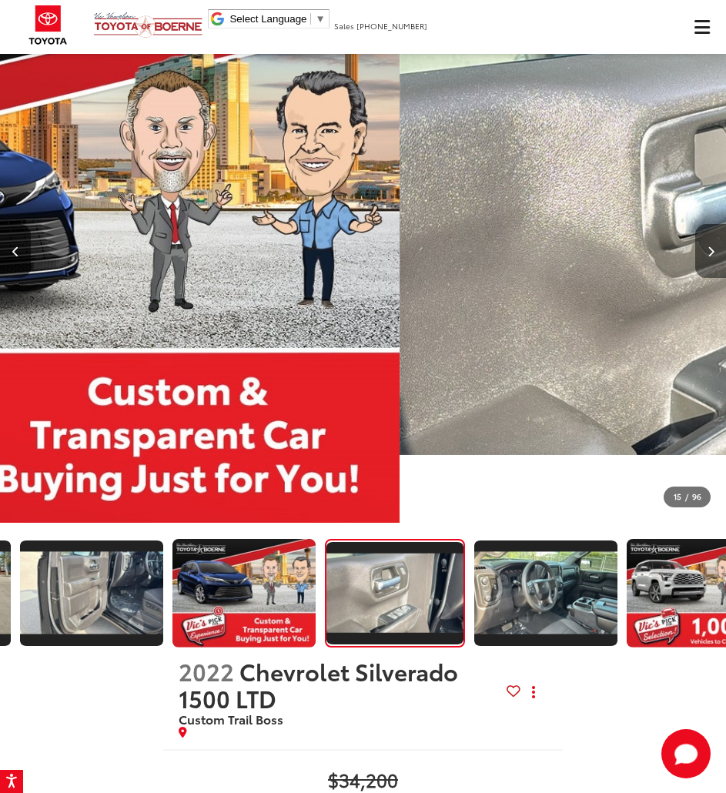
scroll to position [0, 1945]
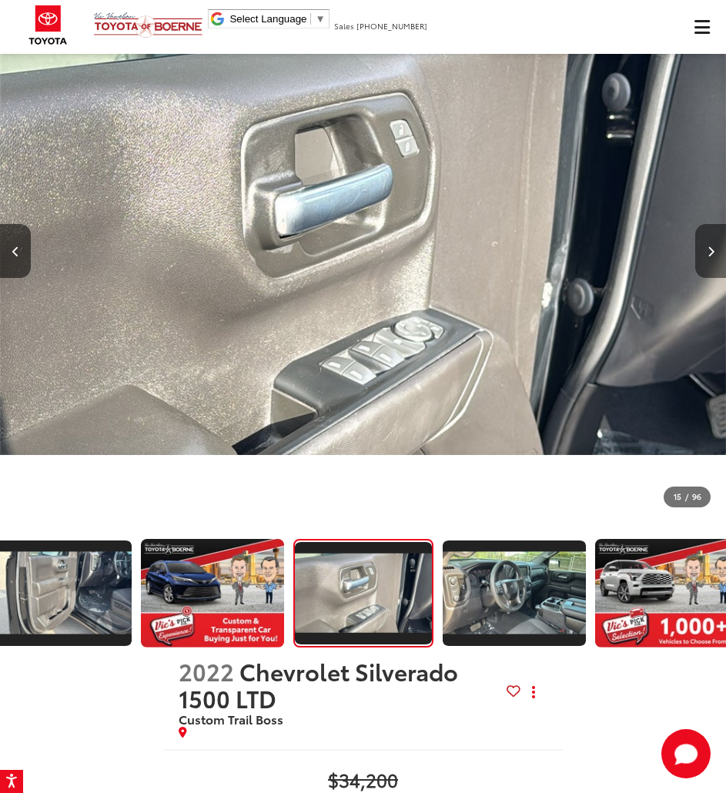
click at [703, 240] on button "Next image" at bounding box center [710, 251] width 31 height 54
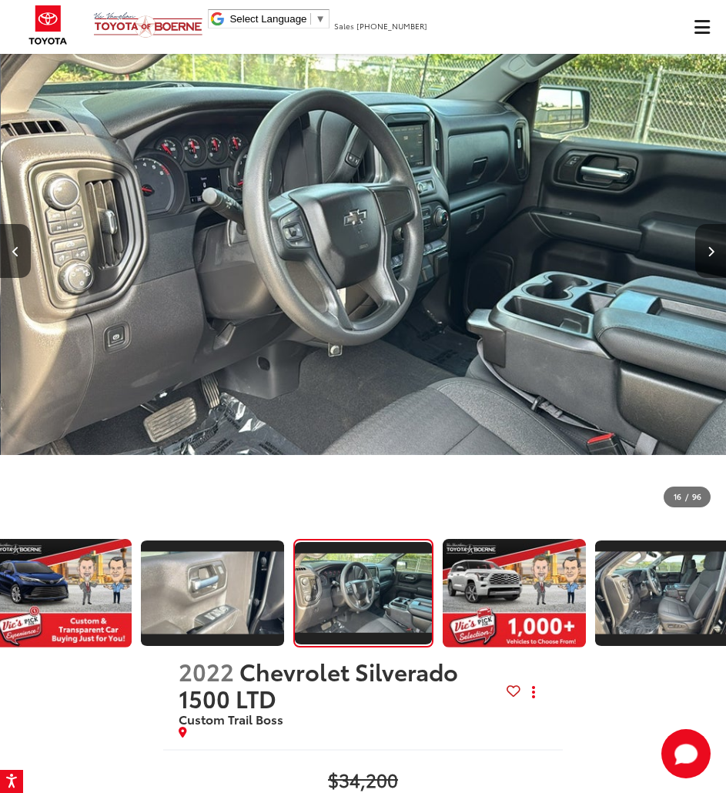
scroll to position [0, 10893]
click at [703, 240] on button "Next image" at bounding box center [710, 251] width 31 height 54
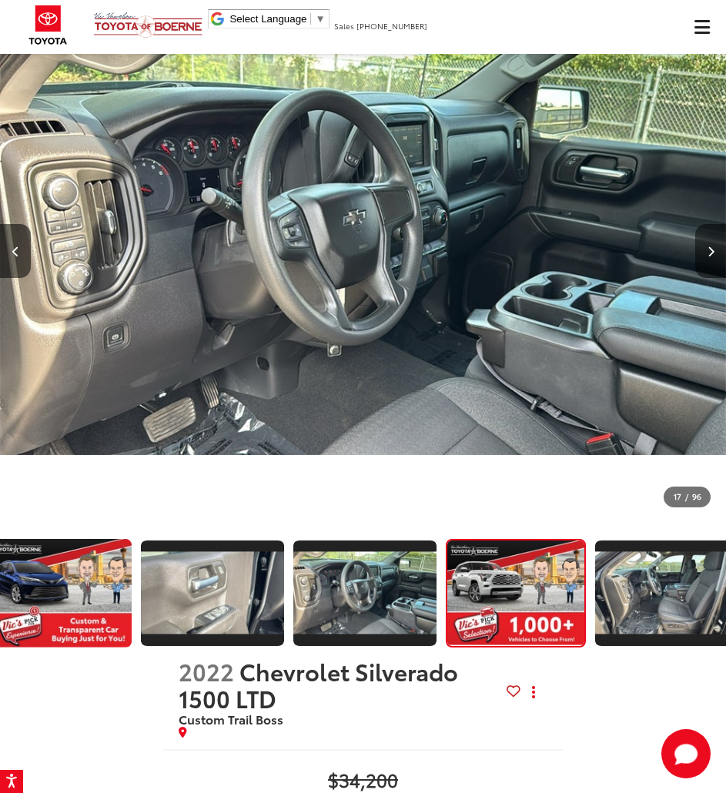
scroll to position [0, 2249]
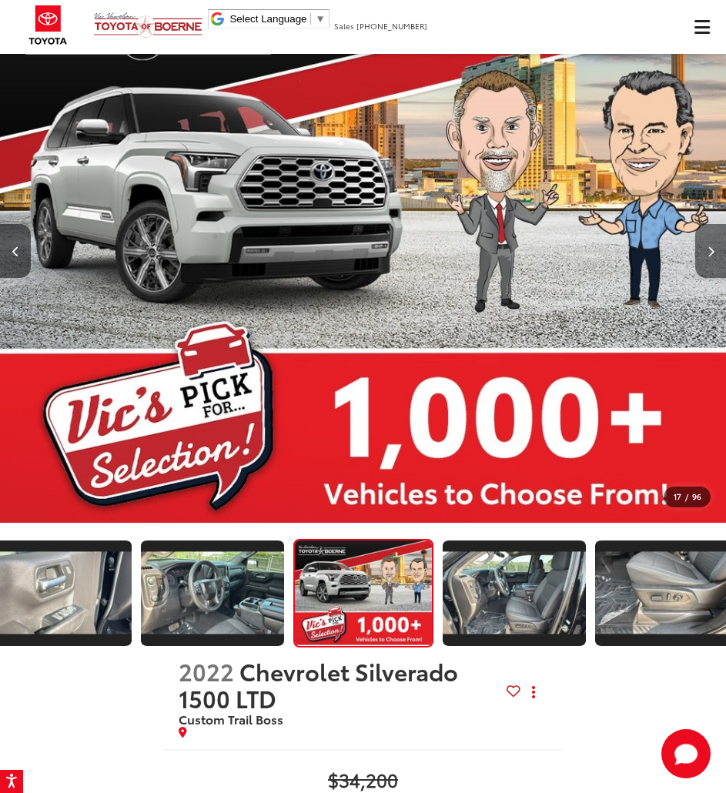
click at [703, 240] on button "Next image" at bounding box center [710, 251] width 31 height 54
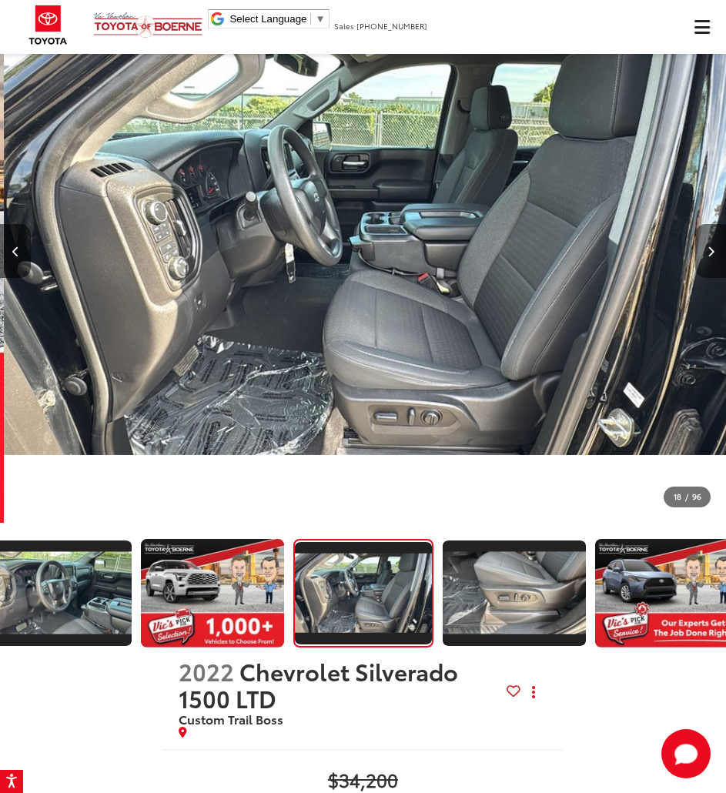
scroll to position [0, 12346]
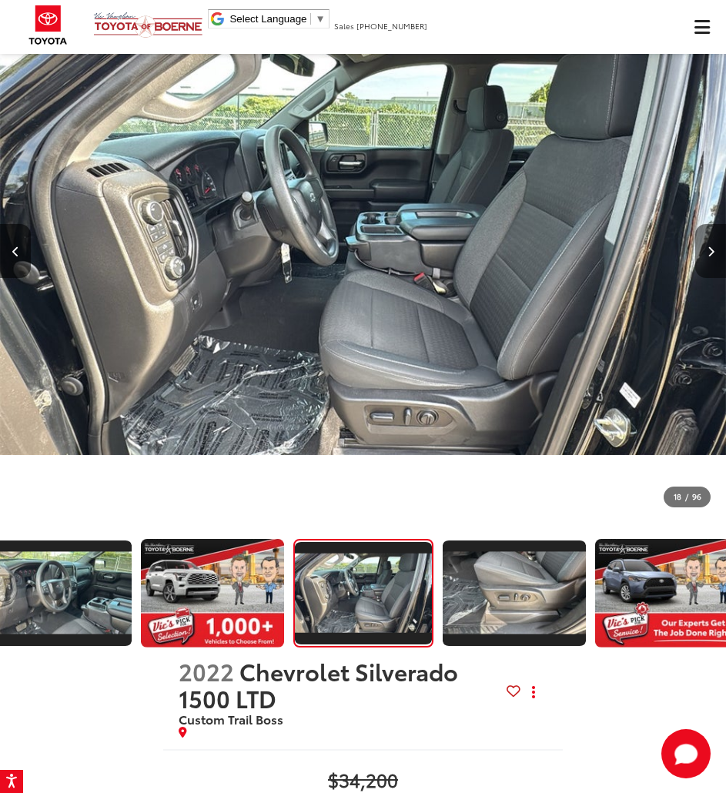
click at [708, 246] on icon "Next image" at bounding box center [711, 251] width 7 height 11
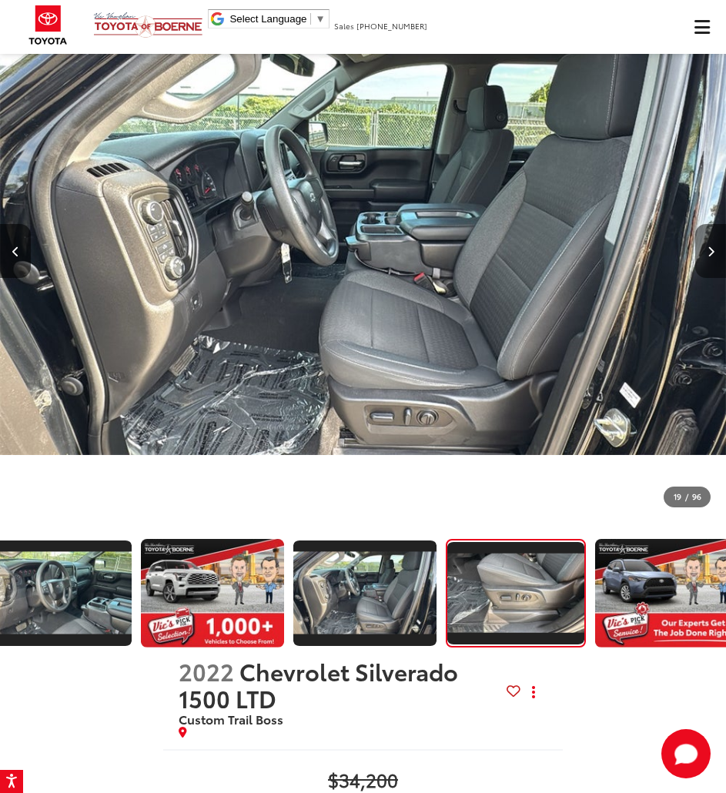
scroll to position [0, 2554]
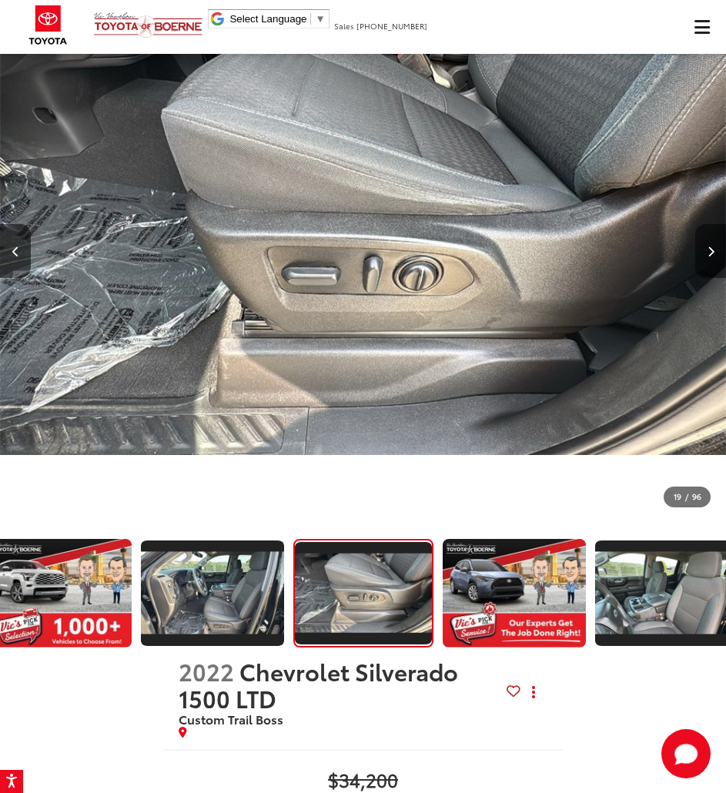
click at [708, 246] on icon "Next image" at bounding box center [711, 251] width 7 height 11
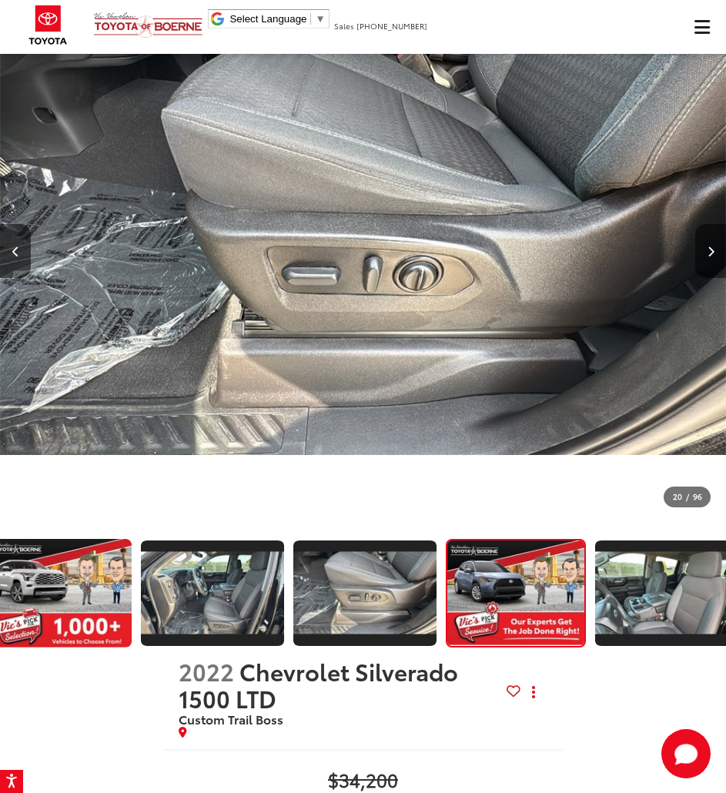
scroll to position [0, 0]
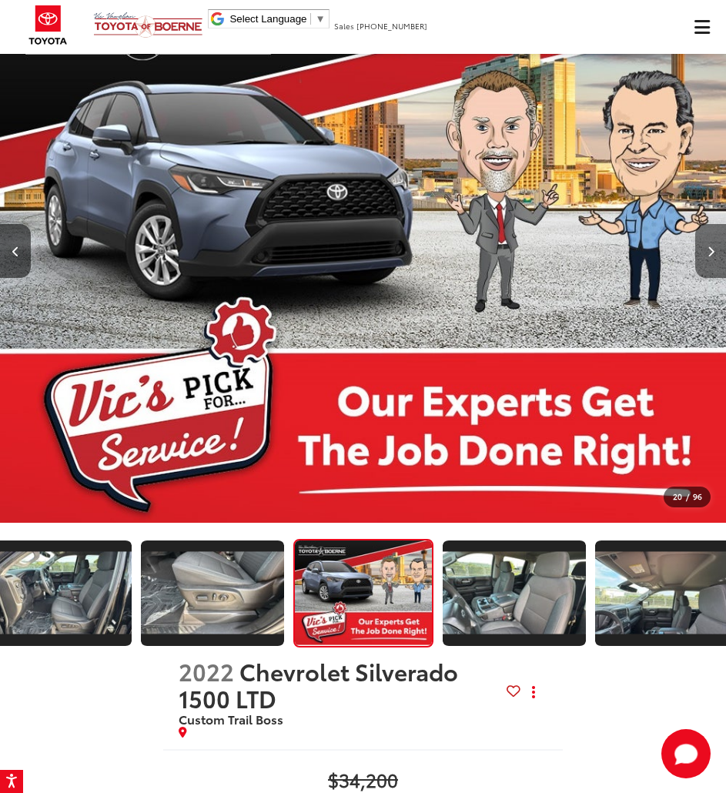
click at [708, 246] on icon "Next image" at bounding box center [711, 251] width 7 height 11
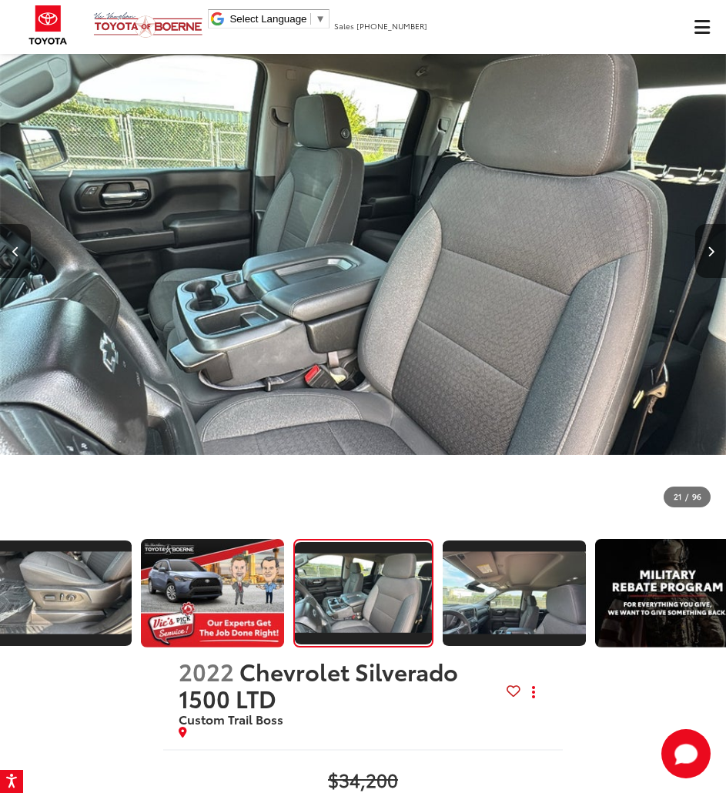
click at [708, 246] on icon "Next image" at bounding box center [711, 251] width 7 height 11
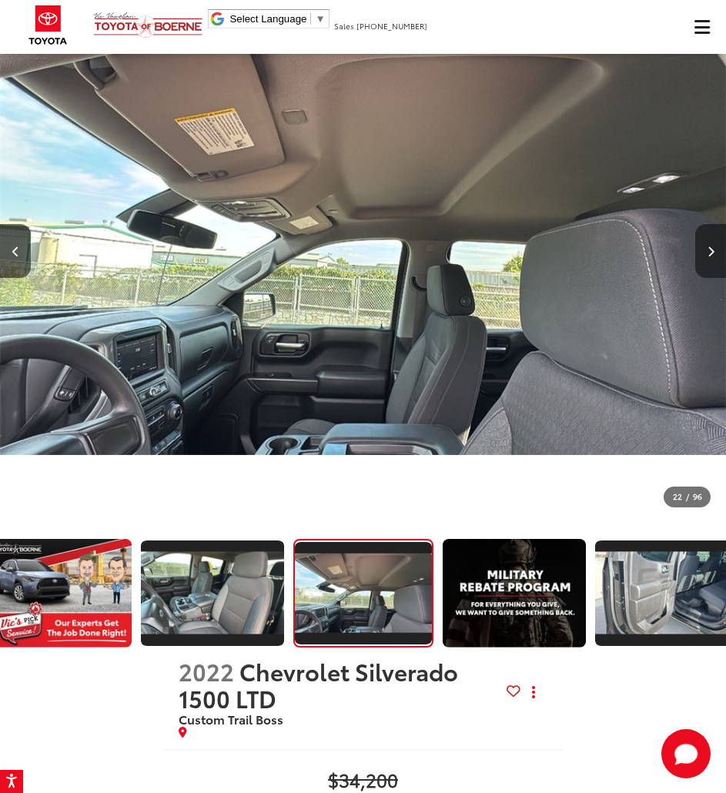
click at [708, 246] on icon "Next image" at bounding box center [711, 251] width 7 height 11
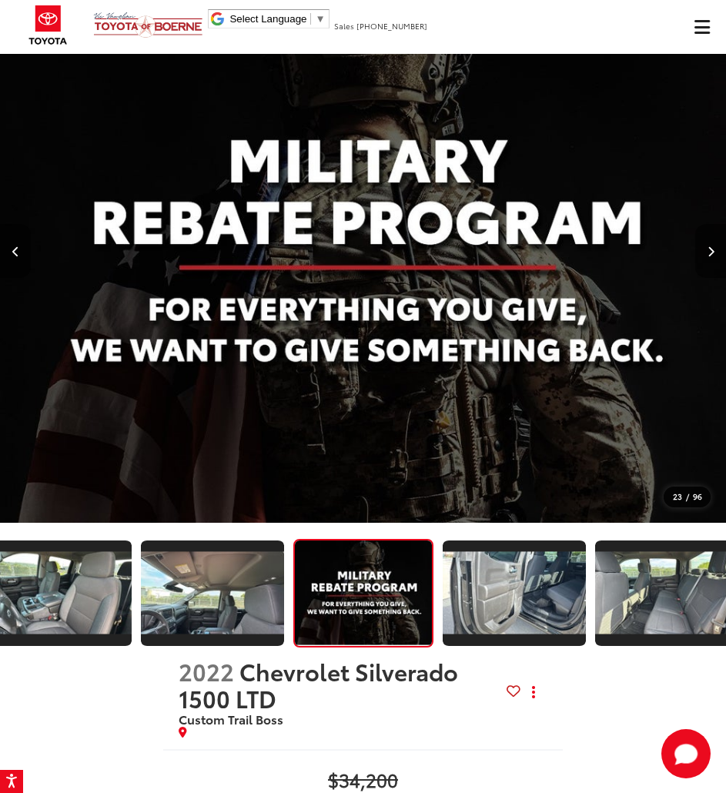
click at [708, 246] on icon "Next image" at bounding box center [711, 251] width 7 height 11
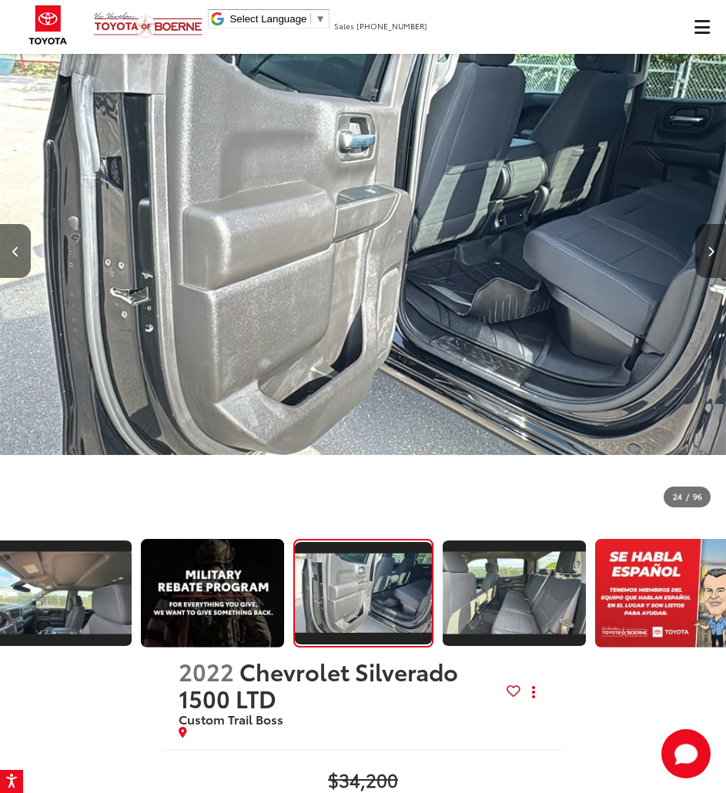
click at [708, 246] on icon "Next image" at bounding box center [711, 251] width 7 height 11
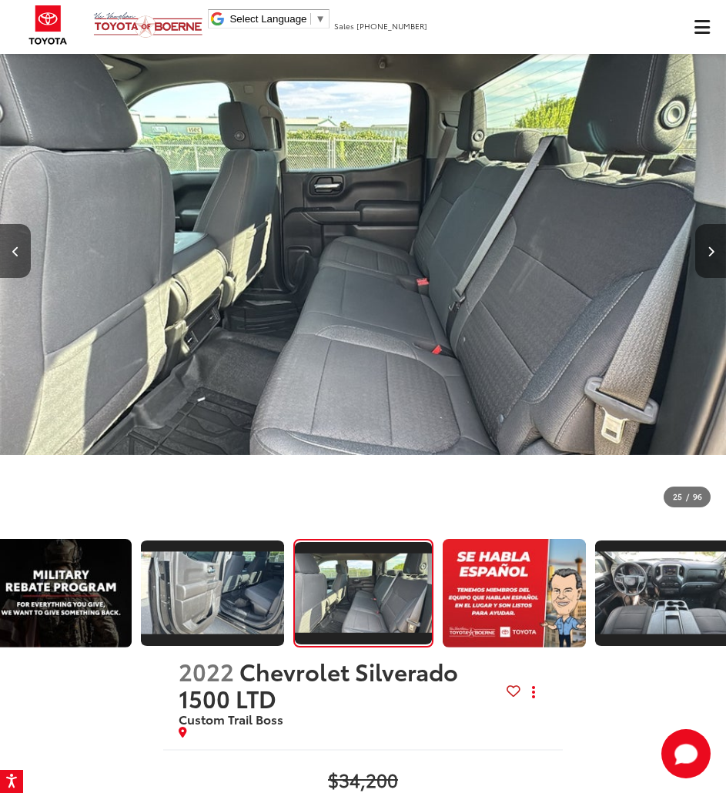
click at [708, 246] on icon "Next image" at bounding box center [711, 251] width 7 height 11
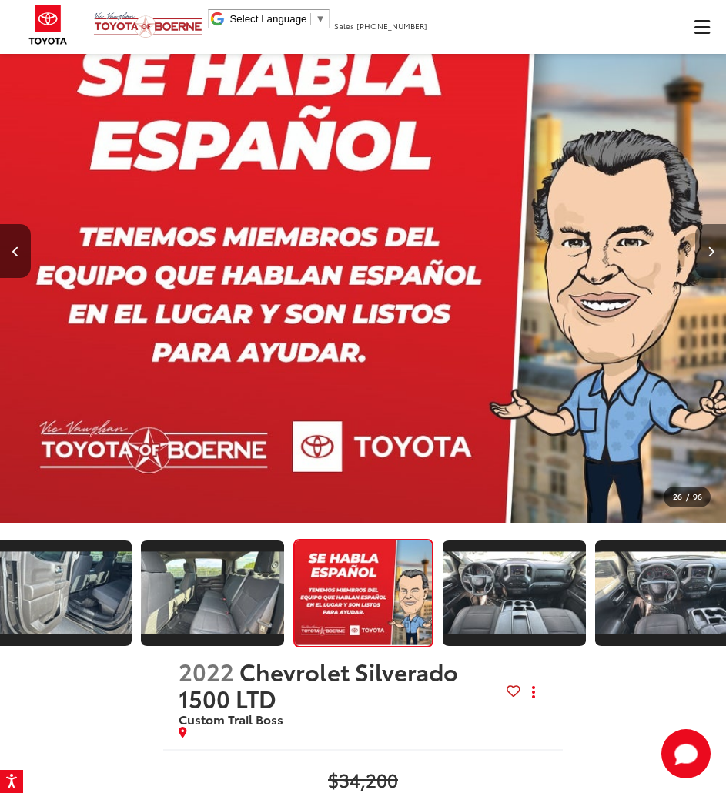
click at [708, 246] on icon "Next image" at bounding box center [711, 251] width 7 height 11
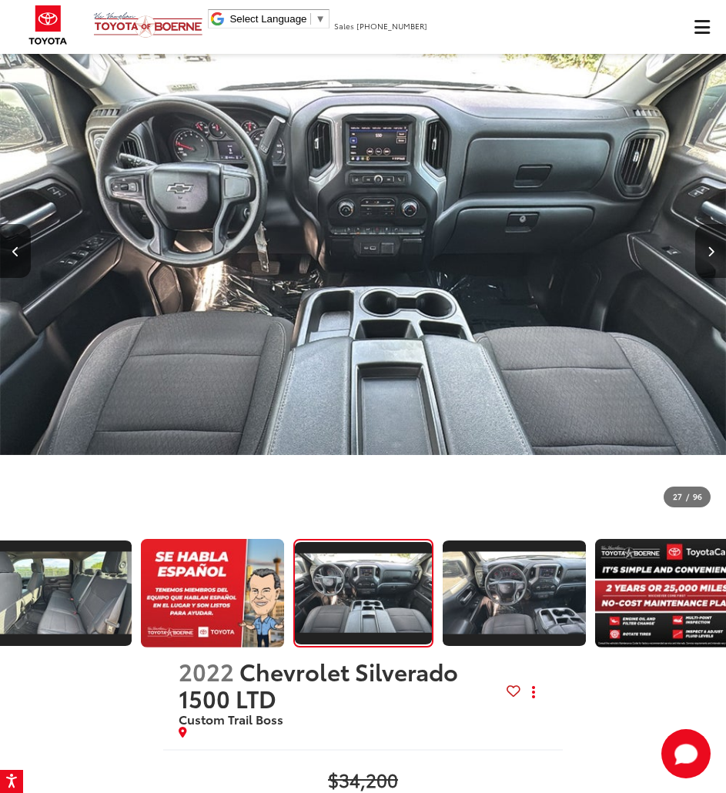
click at [708, 246] on icon "Next image" at bounding box center [711, 251] width 7 height 11
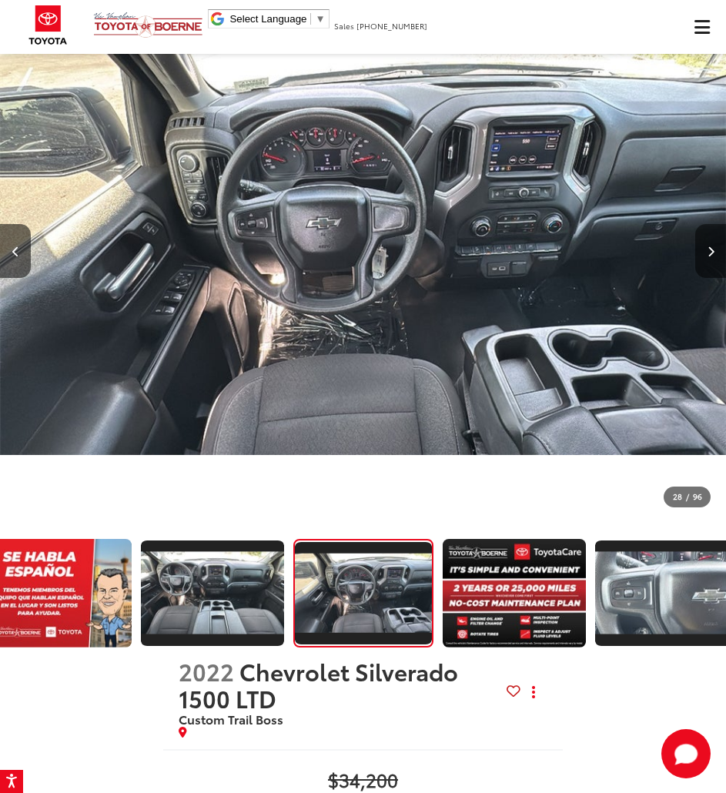
click at [708, 246] on icon "Next image" at bounding box center [711, 251] width 7 height 11
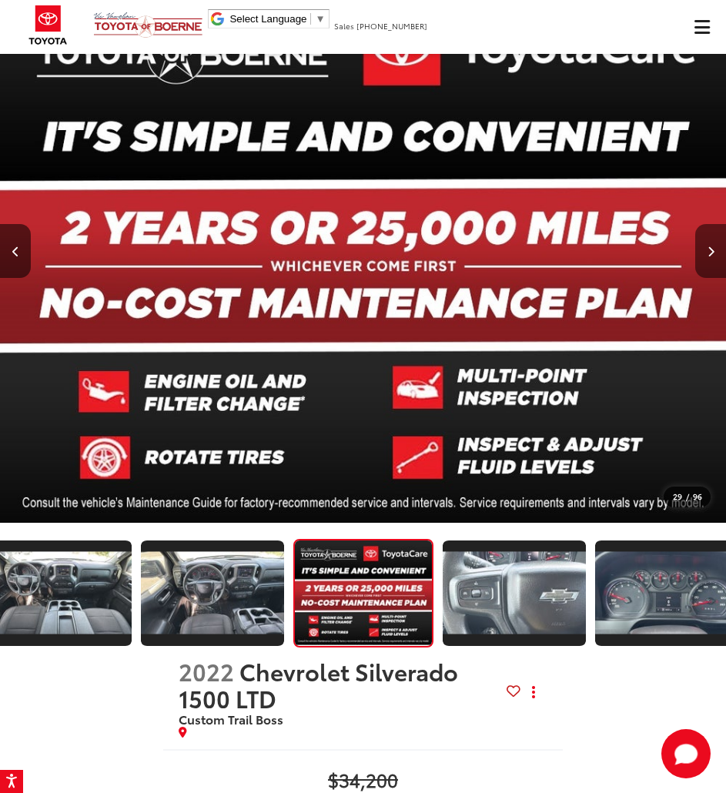
click at [708, 246] on icon "Next image" at bounding box center [711, 251] width 7 height 11
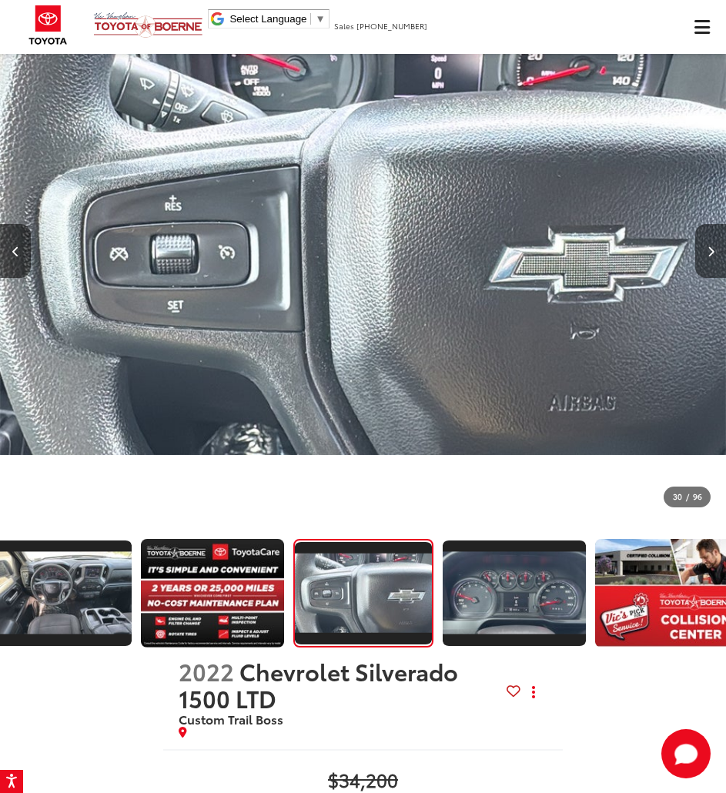
click at [708, 246] on icon "Next image" at bounding box center [711, 251] width 7 height 11
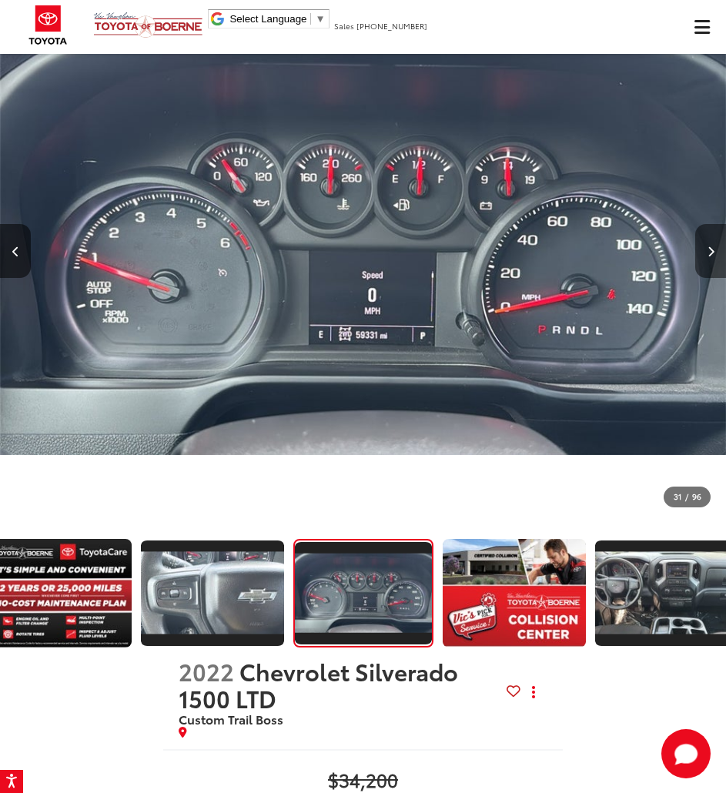
click at [708, 246] on icon "Next image" at bounding box center [711, 251] width 7 height 11
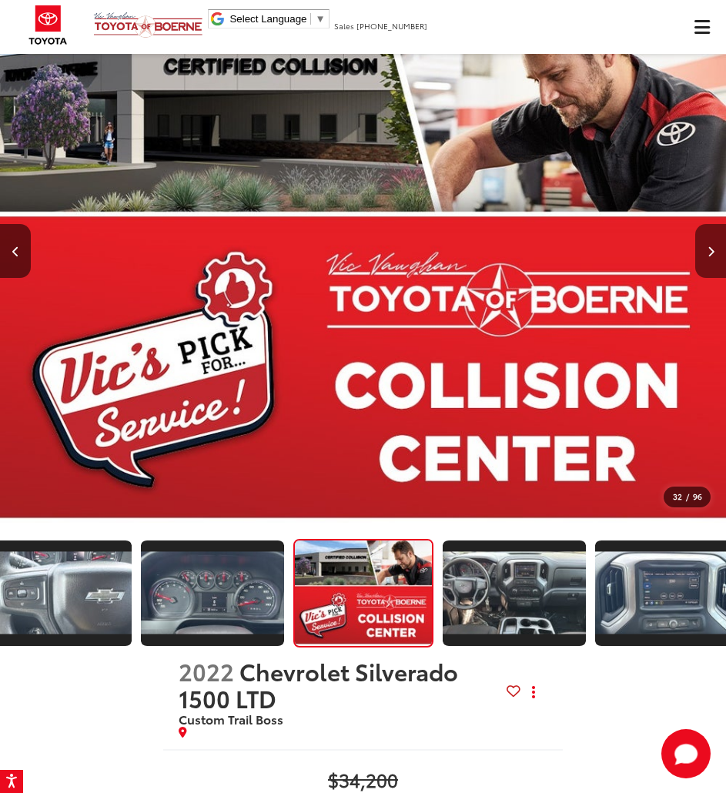
click at [708, 246] on icon "Next image" at bounding box center [711, 251] width 7 height 11
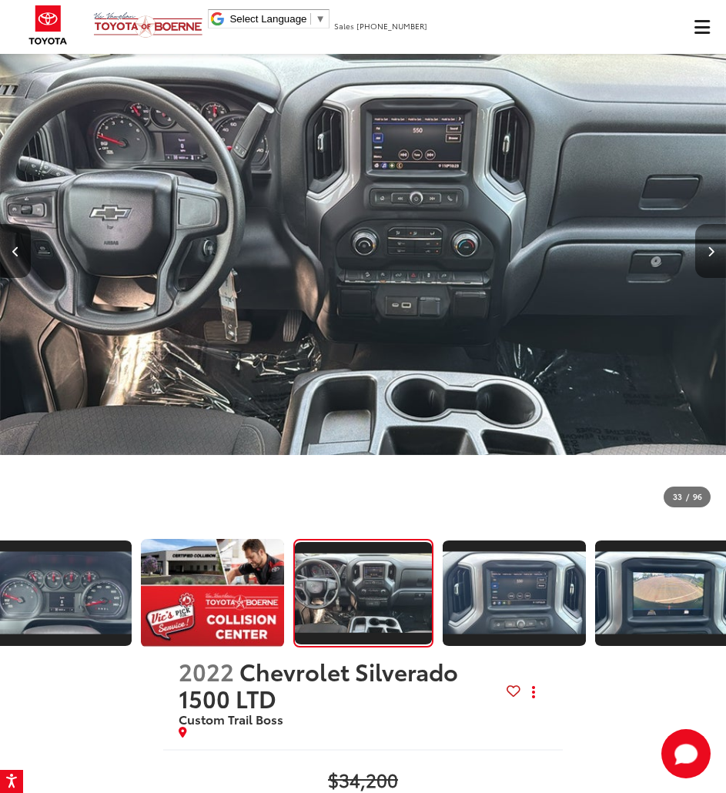
click at [708, 246] on icon "Next image" at bounding box center [711, 251] width 7 height 11
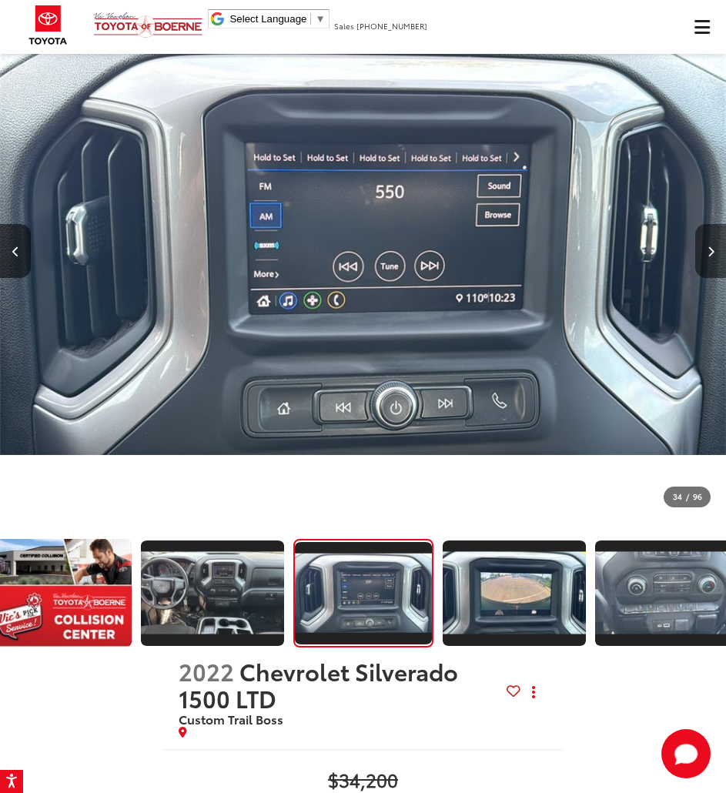
click at [708, 246] on icon "Next image" at bounding box center [711, 251] width 7 height 11
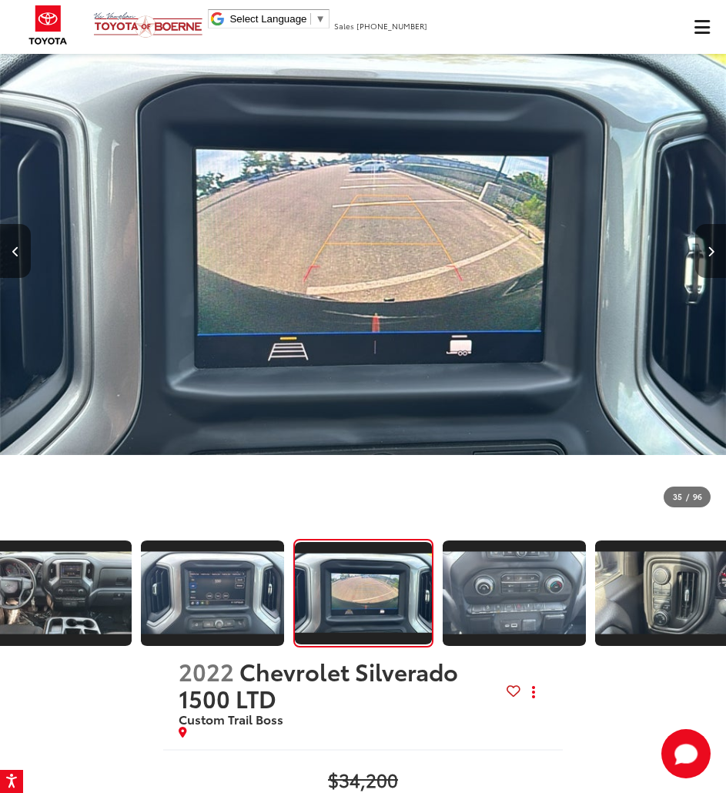
click at [708, 246] on icon "Next image" at bounding box center [711, 251] width 7 height 11
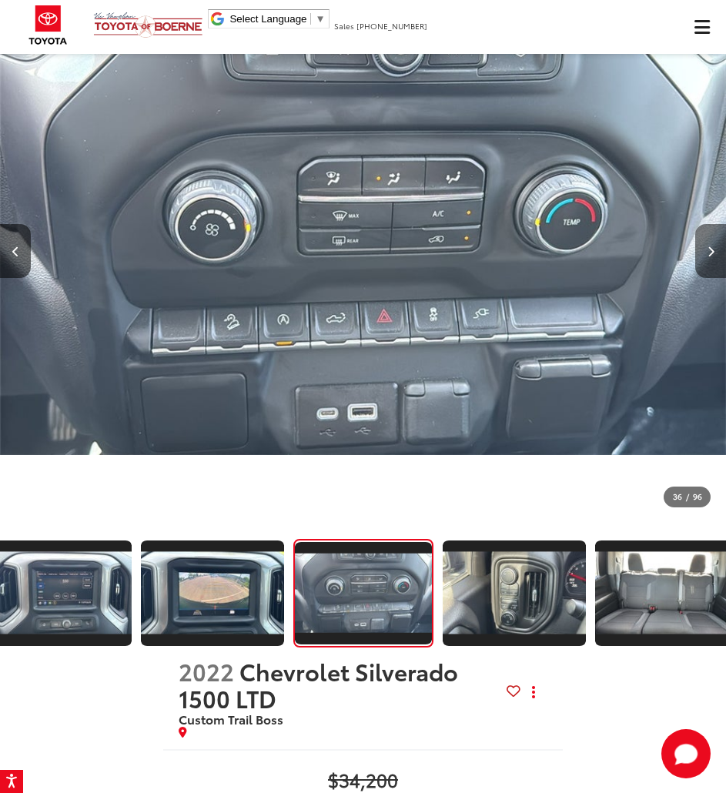
click at [708, 246] on icon "Next image" at bounding box center [711, 251] width 7 height 11
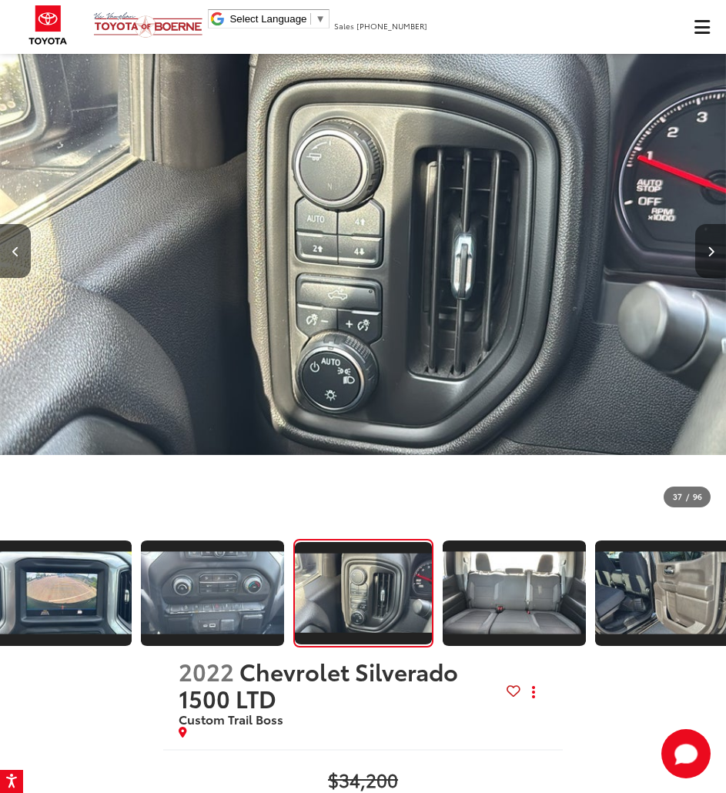
click at [708, 246] on icon "Next image" at bounding box center [711, 251] width 7 height 11
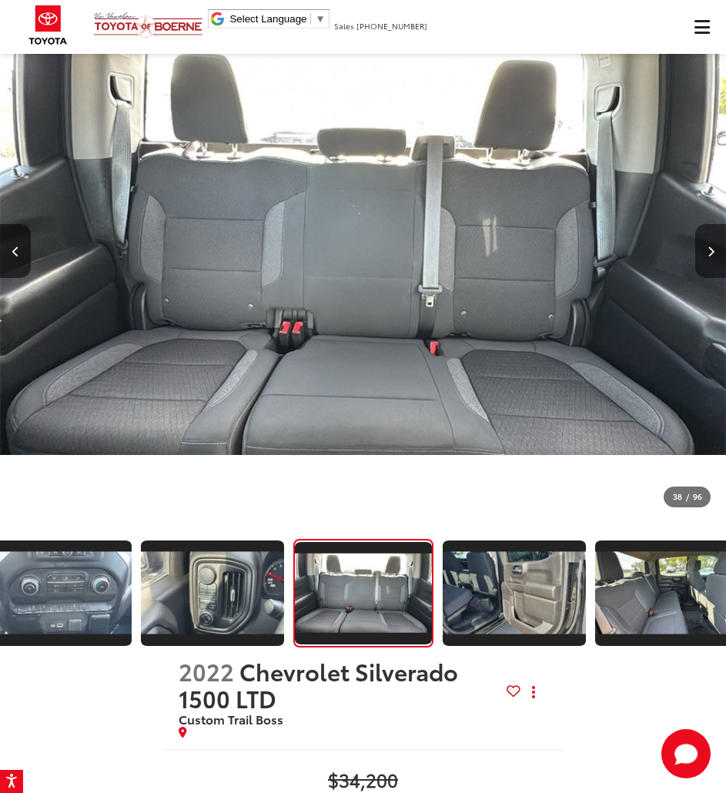
click at [708, 246] on icon "Next image" at bounding box center [711, 251] width 7 height 11
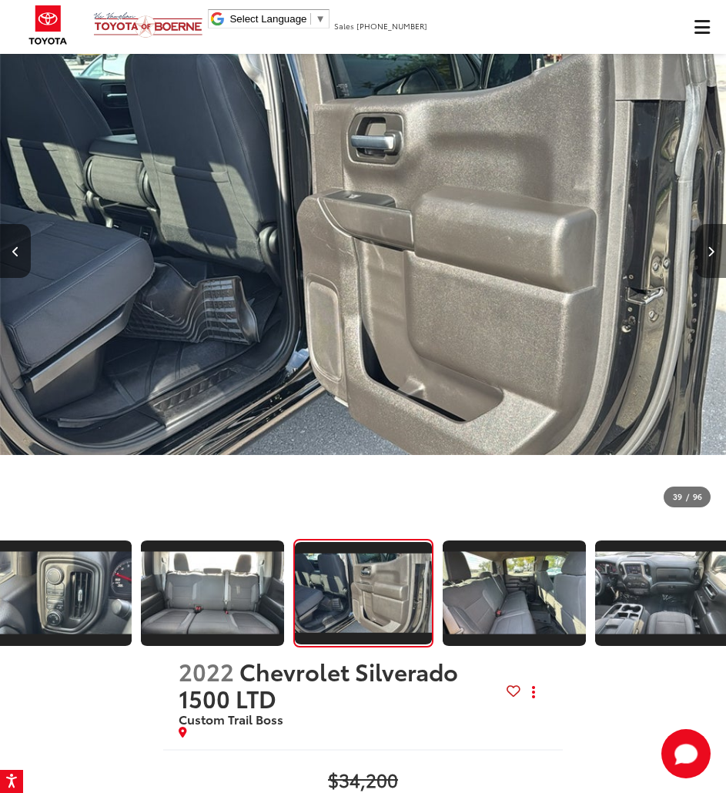
click at [708, 246] on icon "Next image" at bounding box center [711, 251] width 7 height 11
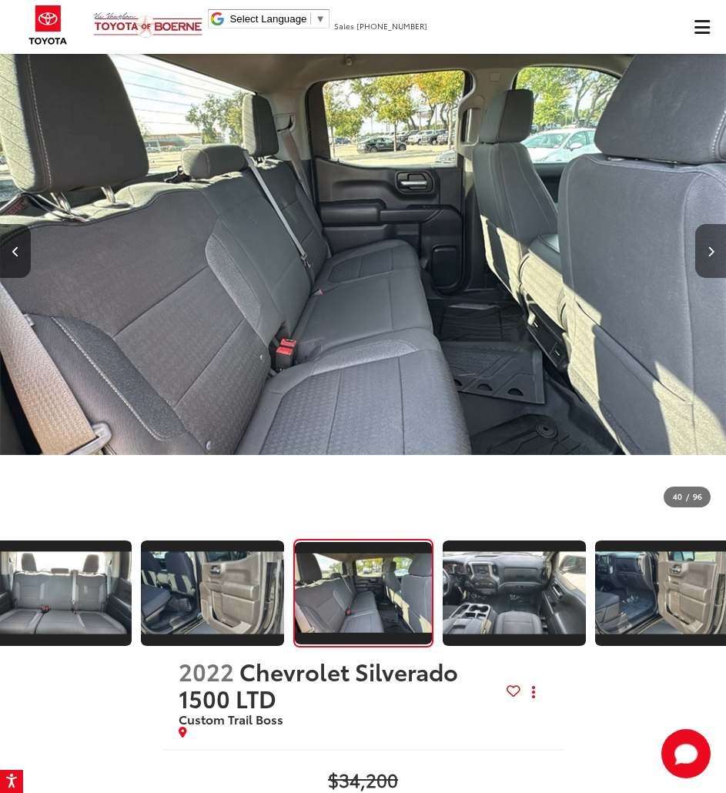
click at [708, 246] on icon "Next image" at bounding box center [711, 251] width 7 height 11
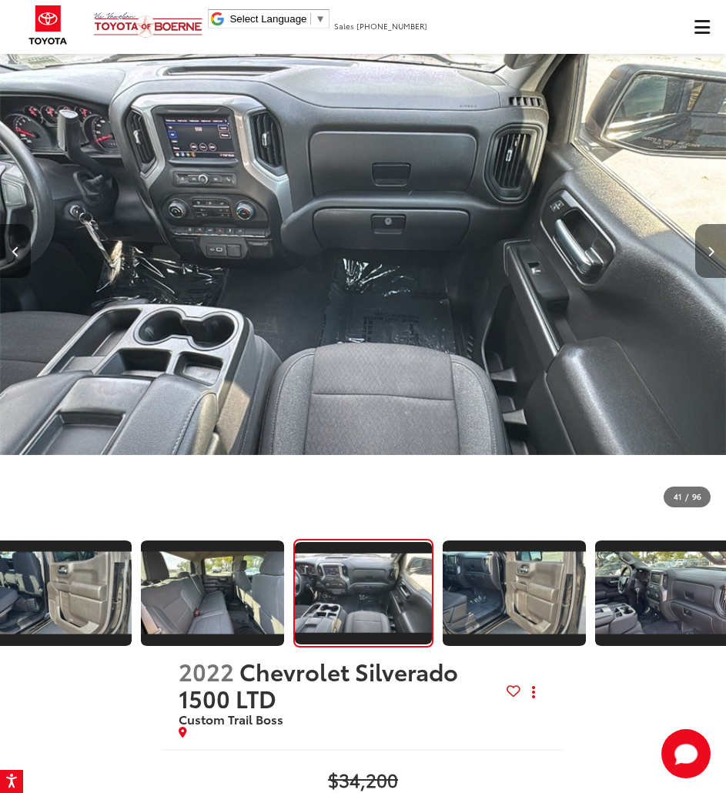
click at [708, 246] on icon "Next image" at bounding box center [711, 251] width 7 height 11
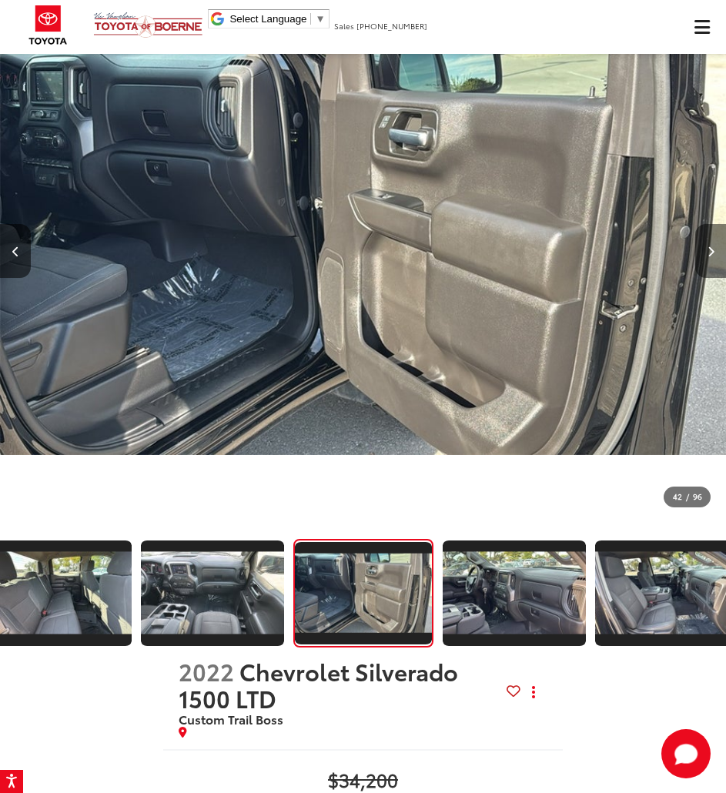
click at [708, 246] on icon "Next image" at bounding box center [711, 251] width 7 height 11
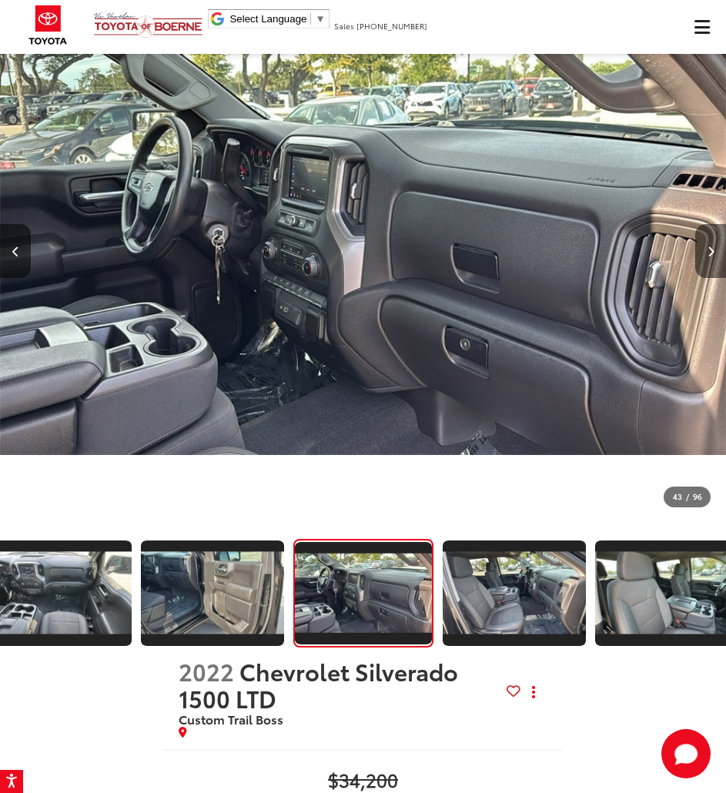
click at [708, 246] on icon "Next image" at bounding box center [711, 251] width 7 height 11
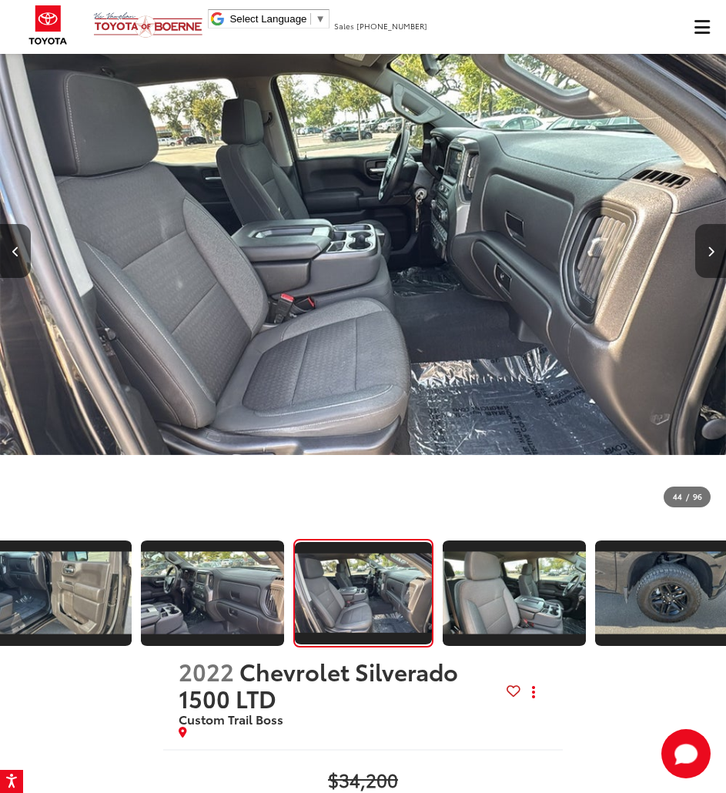
click at [708, 246] on icon "Next image" at bounding box center [711, 251] width 7 height 11
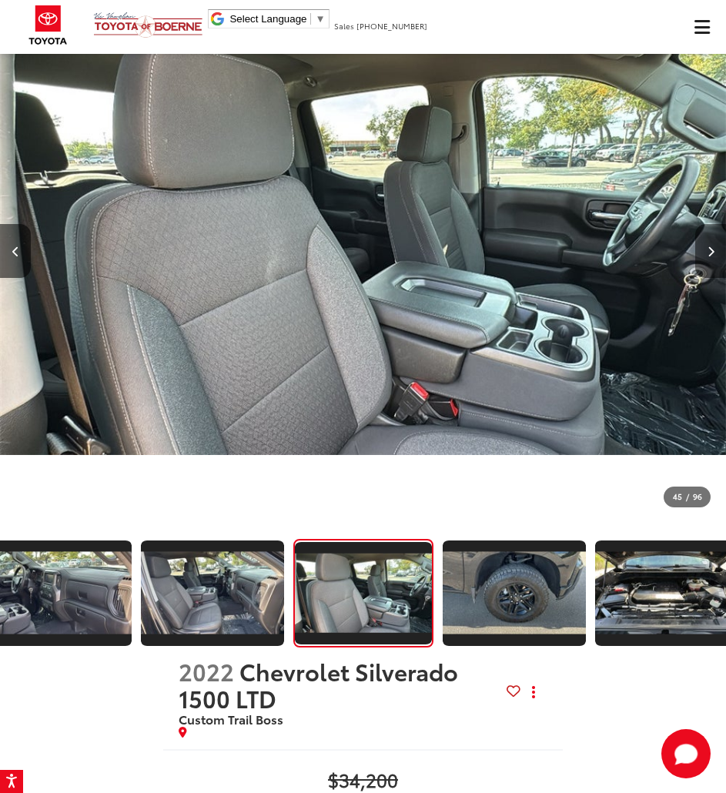
click at [708, 246] on icon "Next image" at bounding box center [711, 251] width 7 height 11
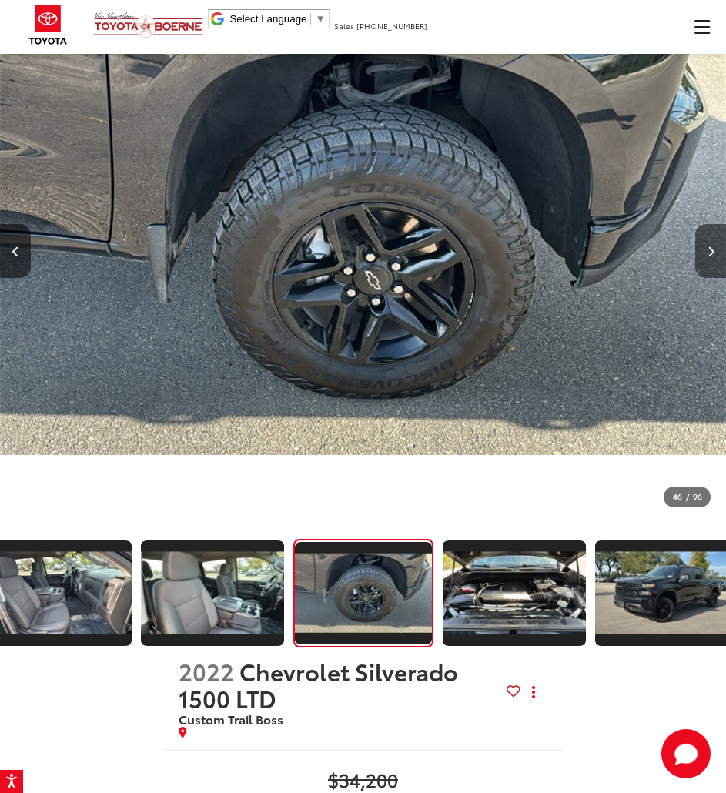
click at [708, 246] on icon "Next image" at bounding box center [711, 251] width 7 height 11
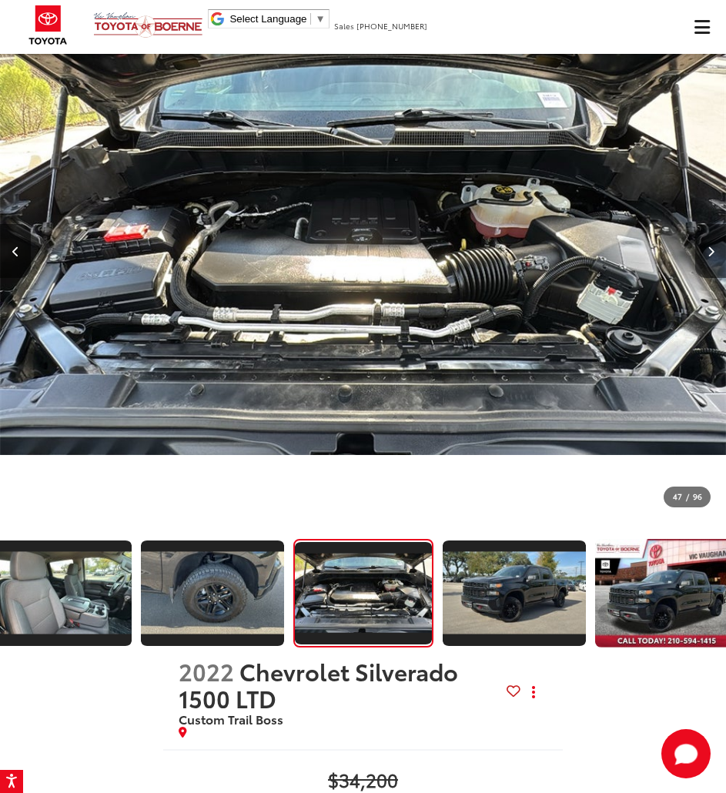
click at [708, 246] on icon "Next image" at bounding box center [711, 251] width 7 height 11
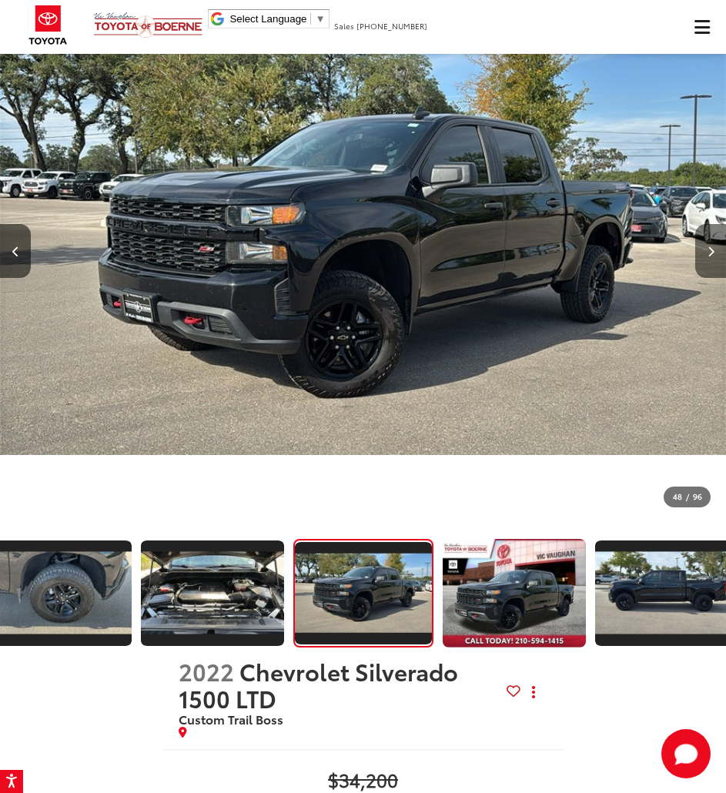
click at [708, 246] on icon "Next image" at bounding box center [711, 251] width 7 height 11
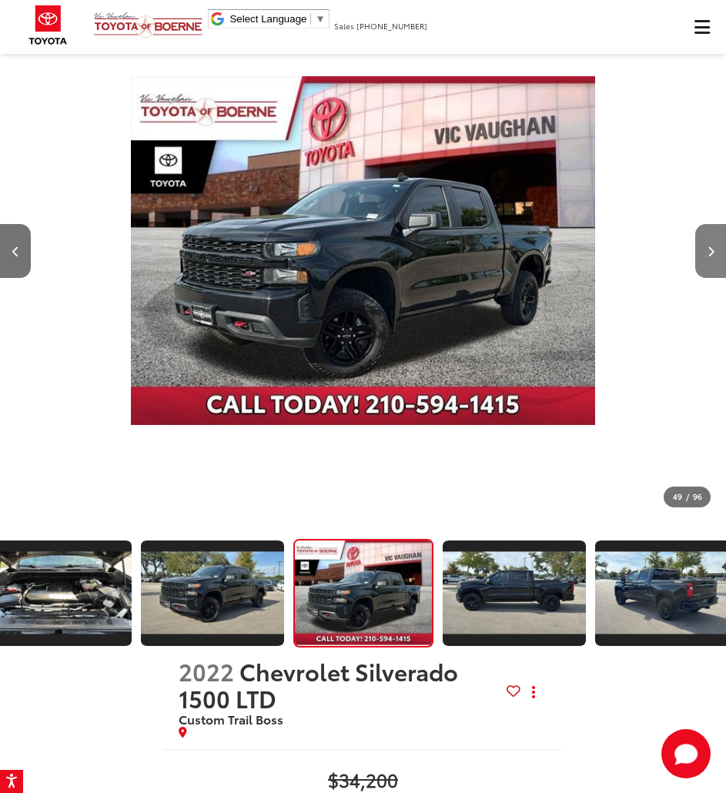
click at [708, 246] on icon "Next image" at bounding box center [711, 251] width 7 height 11
